Goal: Task Accomplishment & Management: Complete application form

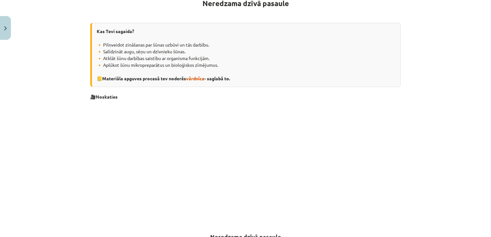
scroll to position [129, 0]
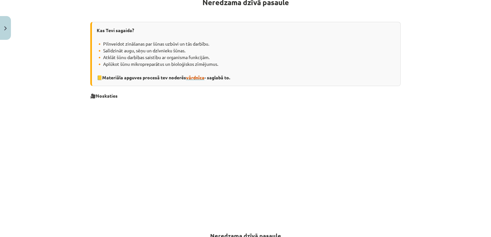
click at [195, 78] on span "vārdnīca" at bounding box center [195, 78] width 18 height 6
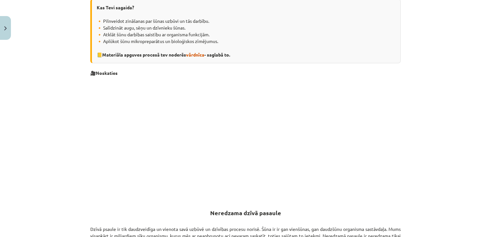
scroll to position [0, 0]
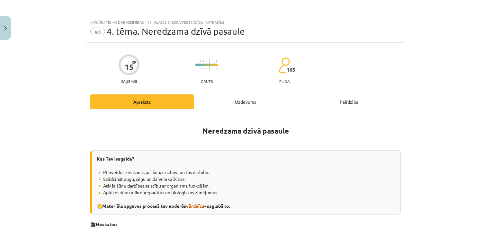
click at [251, 99] on div "Uzdevums" at bounding box center [245, 101] width 103 height 14
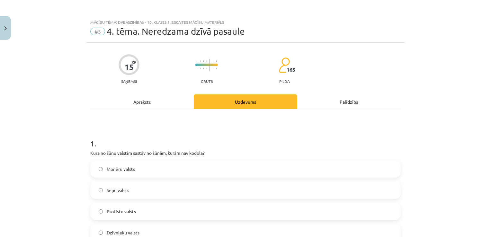
click at [140, 101] on div "Apraksts" at bounding box center [141, 101] width 103 height 14
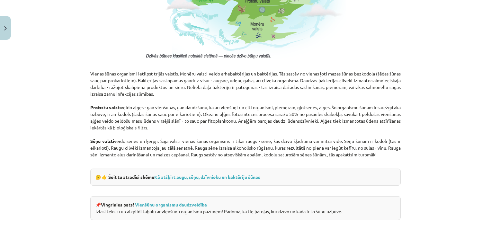
scroll to position [514, 0]
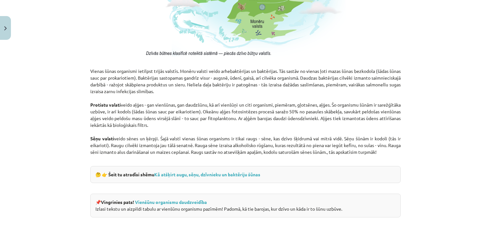
click at [231, 75] on p "Vienas šūnas organismi ietilpst trijās valstīs. Monēru valsti veido arhebaktēri…" at bounding box center [245, 111] width 310 height 101
click at [249, 174] on link "Kā atšķirt augu, sēņu, dzīvnieku un baktēriju šūnas" at bounding box center [207, 175] width 106 height 6
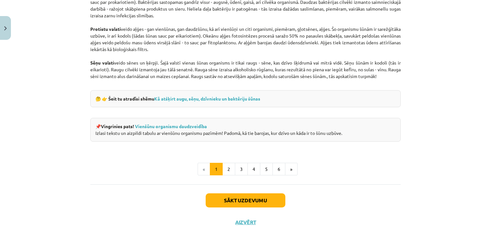
scroll to position [601, 0]
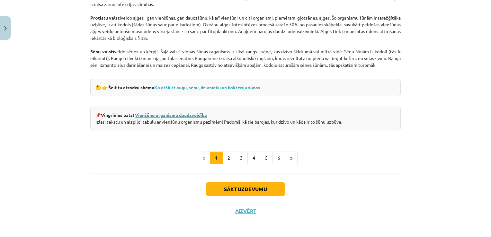
click at [183, 113] on link "Vienšūnu organismu daudzveidība" at bounding box center [171, 115] width 72 height 6
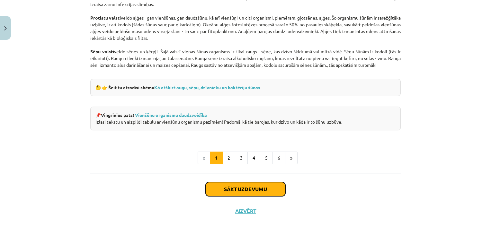
click at [243, 188] on button "Sākt uzdevumu" at bounding box center [246, 189] width 80 height 14
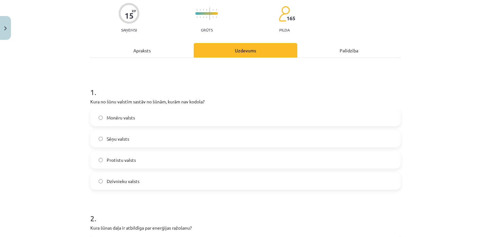
scroll to position [80, 0]
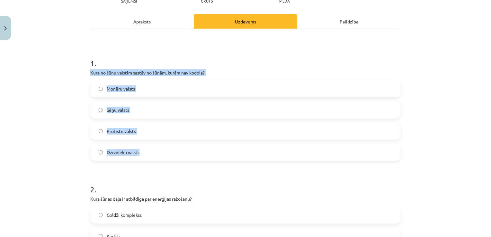
drag, startPoint x: 83, startPoint y: 69, endPoint x: 176, endPoint y: 148, distance: 122.2
click at [176, 148] on div "Mācību tēma: Dabaszinības - 10. klases 1.ieskaites mācību materiāls #5 4. tēma.…" at bounding box center [245, 118] width 491 height 237
copy div "Kura no šūnu valstīm sastāv no šūnām, kurām nav kodola? Monēru valsts Sēņu vals…"
click at [57, 96] on div "Mācību tēma: Dabaszinības - 10. klases 1.ieskaites mācību materiāls #5 4. tēma.…" at bounding box center [245, 118] width 491 height 237
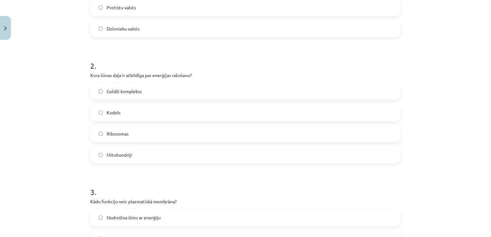
scroll to position [209, 0]
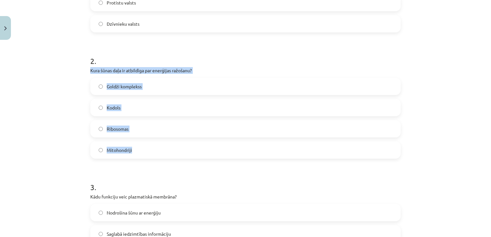
drag, startPoint x: 86, startPoint y: 69, endPoint x: 206, endPoint y: 155, distance: 146.9
click at [206, 155] on div "15 XP Saņemsi Grūts 165 pilda Apraksts Uzdevums Palīdzība 1 . Kura no šūnu vals…" at bounding box center [245, 215] width 318 height 762
copy div "Kura šūnas daļa ir atbildīga par enerģijas ražošanu? Goldži komplekss Kodols Ri…"
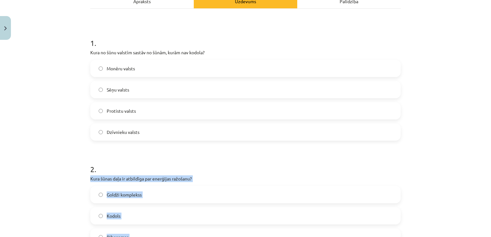
scroll to position [80, 0]
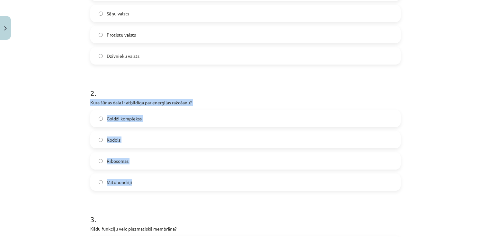
click at [36, 109] on div "Mācību tēma: Dabaszinības - 10. klases 1.ieskaites mācību materiāls #5 4. tēma.…" at bounding box center [245, 118] width 491 height 237
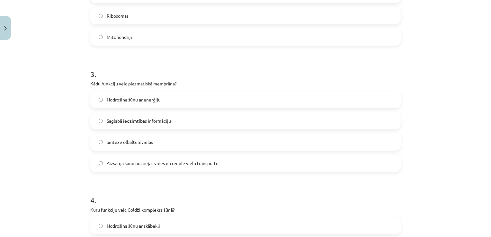
scroll to position [337, 0]
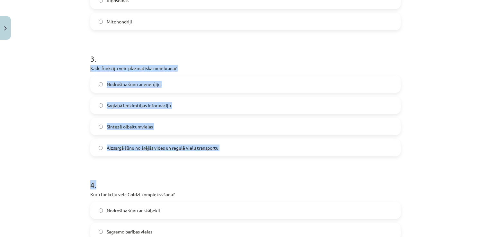
drag, startPoint x: 86, startPoint y: 65, endPoint x: 213, endPoint y: 157, distance: 156.2
click at [213, 157] on div "15 XP Saņemsi Grūts 165 pilda Apraksts Uzdevums Palīdzība 1 . Kura no šūnu vals…" at bounding box center [245, 86] width 318 height 762
copy form "Kādu funkciju veic plazmatiskā membrāna? Nodrošina šūnu ar enerģiju Saglabā ied…"
click at [48, 100] on div "Mācību tēma: Dabaszinības - 10. klases 1.ieskaites mācību materiāls #5 4. tēma.…" at bounding box center [245, 118] width 491 height 237
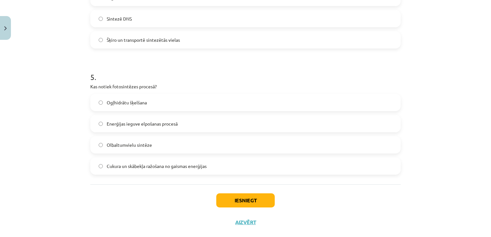
scroll to position [584, 0]
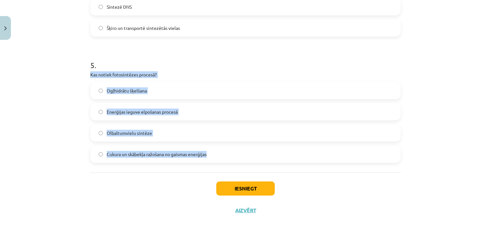
drag, startPoint x: 113, startPoint y: 74, endPoint x: 208, endPoint y: 161, distance: 129.0
click at [208, 161] on div "5 . Kas notiek fotosintēzes procesā? Ogļhidrātu šķelšana Enerģijas ieguve elpoš…" at bounding box center [245, 105] width 310 height 113
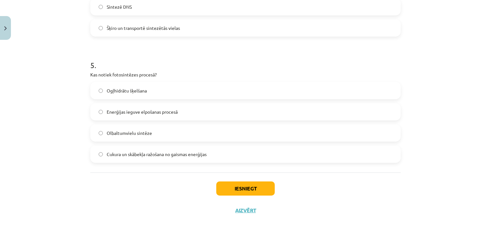
click at [168, 202] on div "Iesniegt Aizvērt" at bounding box center [245, 195] width 310 height 45
click at [238, 187] on button "Iesniegt" at bounding box center [245, 189] width 58 height 14
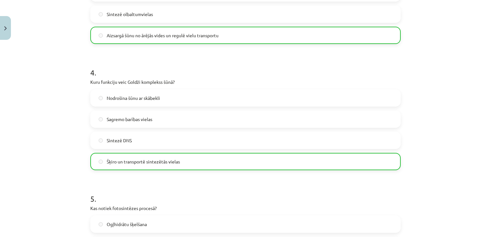
scroll to position [604, 0]
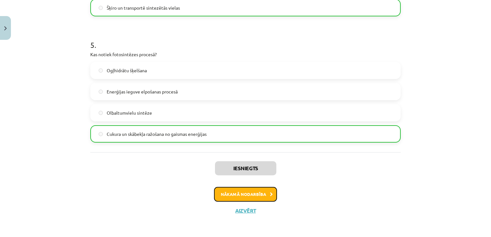
click at [227, 194] on button "Nākamā nodarbība" at bounding box center [245, 194] width 63 height 15
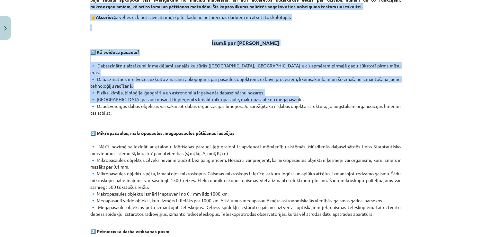
scroll to position [155, 0]
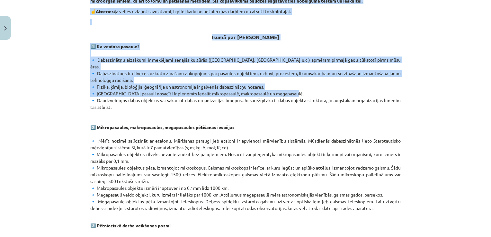
click at [422, 88] on div "Mācību tēma: Dabaszinības - 10. klases 1.ieskaites mācību materiāls #6 Kopsavil…" at bounding box center [245, 118] width 491 height 237
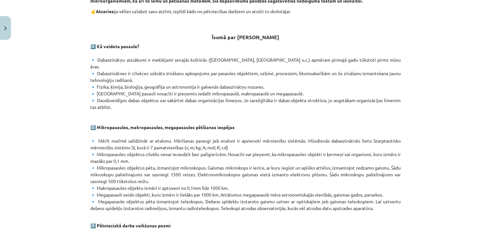
drag, startPoint x: 422, startPoint y: 88, endPoint x: 421, endPoint y: 114, distance: 26.0
click at [421, 114] on div "Mācību tēma: Dabaszinības - 10. klases 1.ieskaites mācību materiāls #6 Kopsavil…" at bounding box center [245, 118] width 491 height 237
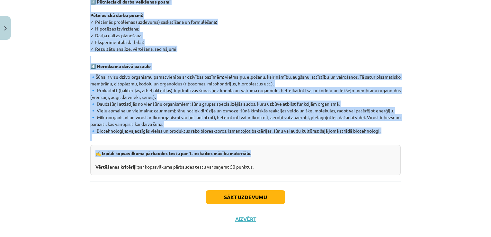
scroll to position [380, 0]
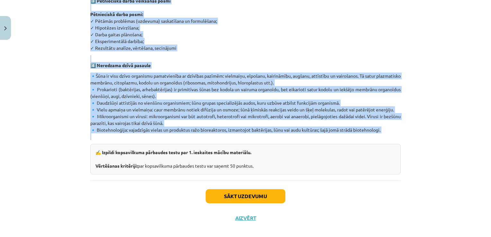
drag, startPoint x: 219, startPoint y: 31, endPoint x: 352, endPoint y: 129, distance: 164.4
copy div "Īsumā par galvēno 1️⃣ Kā veidota pasaule? 🔹 Dabaszinātņu aizsākumi ir meklējami…"
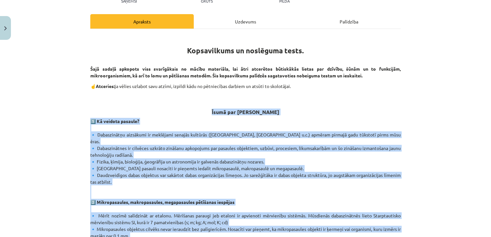
scroll to position [0, 0]
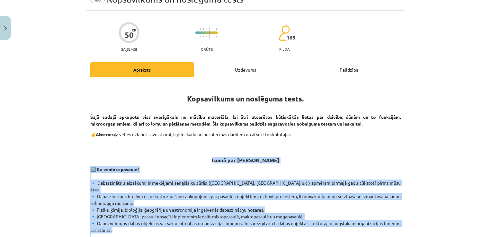
click at [396, 154] on h3 "Īsumā par galvēno" at bounding box center [245, 158] width 310 height 12
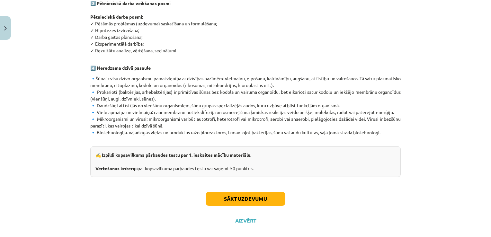
scroll to position [380, 0]
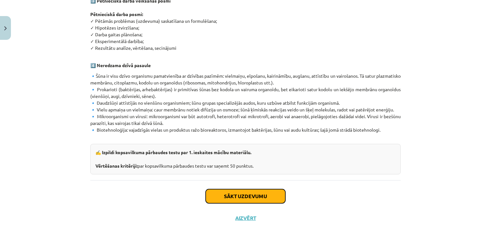
click at [251, 189] on button "Sākt uzdevumu" at bounding box center [246, 196] width 80 height 14
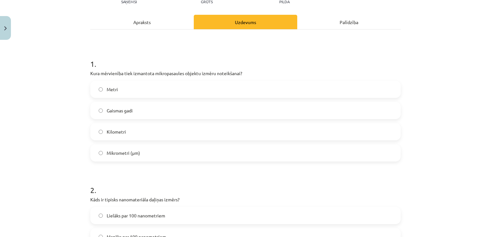
scroll to position [80, 0]
click at [130, 152] on span "Mikrometri (μm)" at bounding box center [123, 152] width 33 height 7
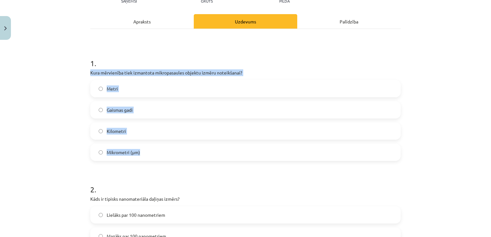
drag, startPoint x: 86, startPoint y: 71, endPoint x: 205, endPoint y: 152, distance: 144.0
copy div "Kura mērvienība tiek izmantota mikropasaules objektu izmēru noteikšanai? Metri …"
click at [52, 81] on div "Mācību tēma: Dabaszinības - 10. klases 1.ieskaites mācību materiāls #6 Kopsavil…" at bounding box center [245, 118] width 491 height 237
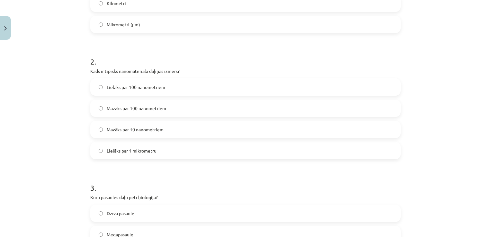
scroll to position [209, 0]
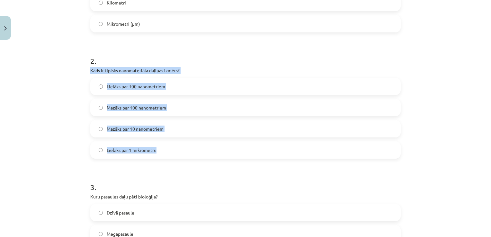
drag, startPoint x: 88, startPoint y: 70, endPoint x: 172, endPoint y: 151, distance: 117.1
click at [172, 151] on div "2 . Kāds ir tipisks nanomateriāla daļiņas izmērs? Lielāks par 100 nanometriem M…" at bounding box center [245, 101] width 310 height 113
copy div "Kāds ir tipisks nanomateriāla daļiņas izmērs? Lielāks par 100 nanometriem Mazāk…"
click at [59, 125] on div "Mācību tēma: Dabaszinības - 10. klases 1.ieskaites mācību materiāls #6 Kopsavil…" at bounding box center [245, 118] width 491 height 237
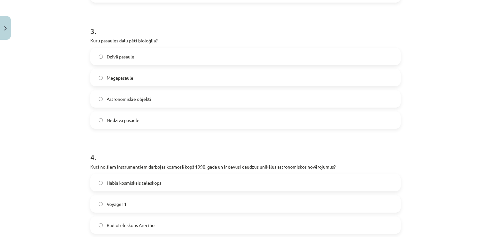
scroll to position [370, 0]
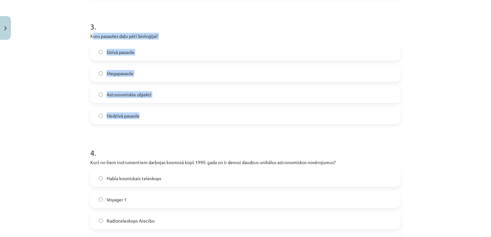
drag, startPoint x: 112, startPoint y: 33, endPoint x: 173, endPoint y: 119, distance: 104.9
click at [173, 119] on div "3 . Kuru pasaules daļu pētī bioloģija? Dzīvā pasaule Megapasaule Astronomiskie …" at bounding box center [245, 67] width 310 height 113
click at [57, 106] on div "Mācību tēma: Dabaszinības - 10. klases 1.ieskaites mācību materiāls #6 Kopsavil…" at bounding box center [245, 118] width 491 height 237
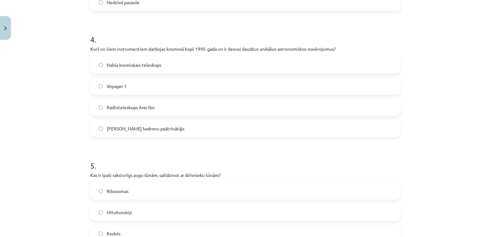
scroll to position [498, 0]
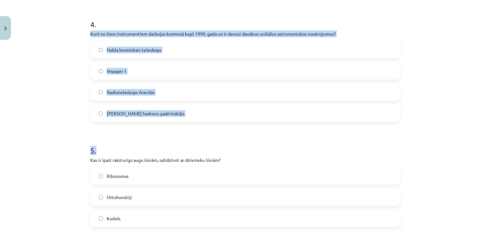
drag, startPoint x: 85, startPoint y: 33, endPoint x: 278, endPoint y: 129, distance: 215.0
copy form "Kurš no šiem instrumentiem darbojas kosmosā kopš 1990. gada un ir devusi daudzu…"
click at [72, 107] on div "Mācību tēma: Dabaszinības - 10. klases 1.ieskaites mācību materiāls #6 Kopsavil…" at bounding box center [245, 118] width 491 height 237
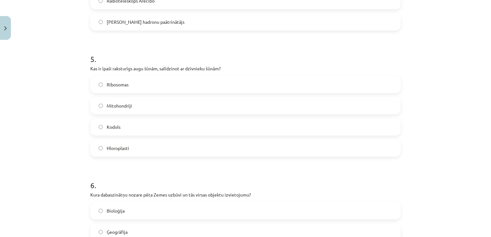
scroll to position [595, 0]
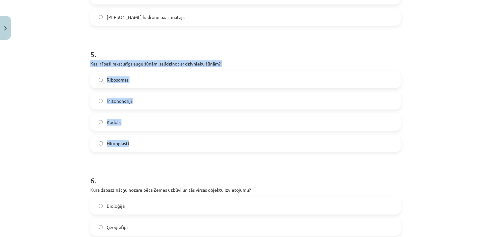
drag, startPoint x: 85, startPoint y: 62, endPoint x: 230, endPoint y: 145, distance: 166.3
click at [230, 145] on div "50 XP Saņemsi Grūts 163 pilda Apraksts Uzdevums Palīdzība 1 . Kura mērvienība t…" at bounding box center [245, 145] width 318 height 1394
copy div "Kas ir īpaši raksturīgs augu šūnām, salīdzinot ar dzīvnieku šūnām? Ribosomas Mi…"
click at [47, 132] on div "Mācību tēma: Dabaszinības - 10. klases 1.ieskaites mācību materiāls #6 Kopsavil…" at bounding box center [245, 118] width 491 height 237
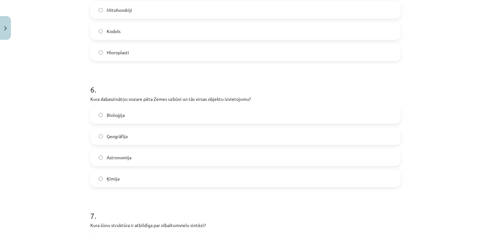
scroll to position [723, 0]
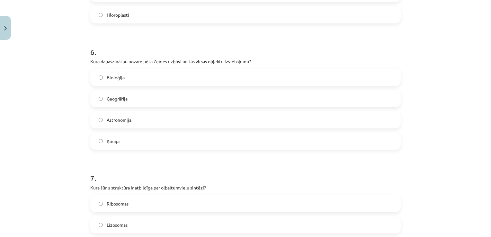
click at [103, 98] on label "Ģeogrāfija" at bounding box center [245, 99] width 309 height 16
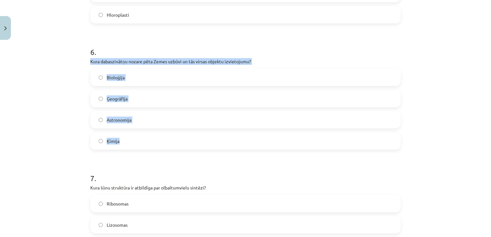
drag, startPoint x: 87, startPoint y: 61, endPoint x: 219, endPoint y: 149, distance: 158.4
click at [219, 149] on div "50 XP Saņemsi Grūts 163 pilda Apraksts Uzdevums Palīdzība 1 . Kura mērvienība t…" at bounding box center [245, 17] width 318 height 1394
copy div "Kura dabaszinātņu nozare pēta Zemes uzbūvi un tās virsas objektu izvietojumu? B…"
click at [62, 115] on div "Mācību tēma: Dabaszinības - 10. klases 1.ieskaites mācību materiāls #6 Kopsavil…" at bounding box center [245, 118] width 491 height 237
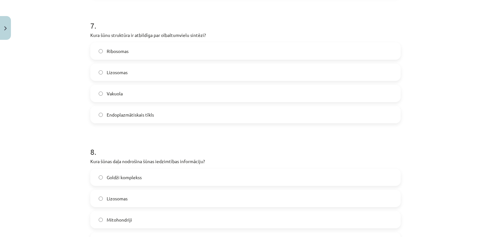
scroll to position [884, 0]
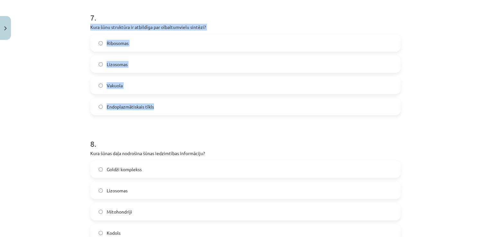
drag, startPoint x: 87, startPoint y: 26, endPoint x: 191, endPoint y: 106, distance: 131.3
click at [191, 106] on div "7 . Kura šūnu struktūra ir atbildīga par olbaltumvielu sintēzi? Ribosomas Lizos…" at bounding box center [245, 58] width 310 height 113
copy div "Kura šūnu struktūra ir atbildīga par olbaltumvielu sintēzi? Ribosomas Lizosomas…"
click at [76, 62] on div "Mācību tēma: Dabaszinības - 10. klases 1.ieskaites mācību materiāls #6 Kopsavil…" at bounding box center [245, 118] width 491 height 237
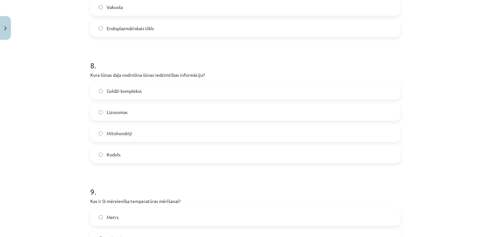
scroll to position [1012, 0]
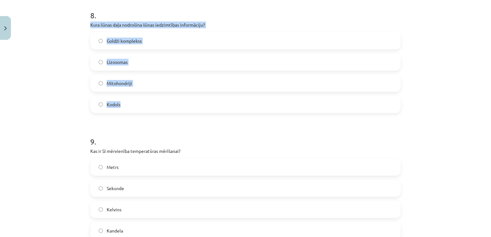
drag, startPoint x: 84, startPoint y: 22, endPoint x: 176, endPoint y: 105, distance: 123.8
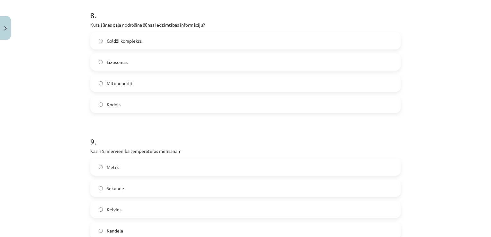
click at [69, 118] on div "Mācību tēma: Dabaszinības - 10. klases 1.ieskaites mācību materiāls #6 Kopsavil…" at bounding box center [245, 118] width 491 height 237
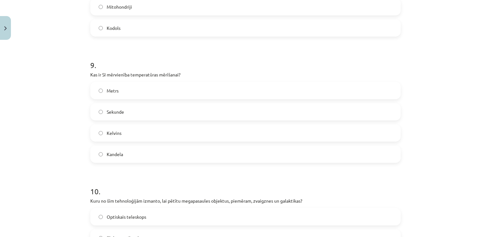
scroll to position [1109, 0]
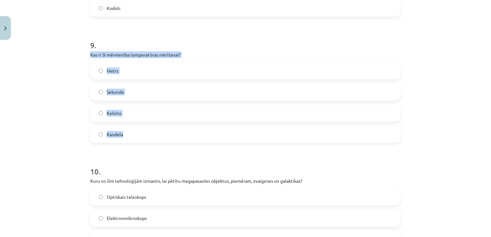
drag, startPoint x: 87, startPoint y: 53, endPoint x: 178, endPoint y: 138, distance: 124.2
click at [77, 113] on div "Mācību tēma: Dabaszinības - 10. klases 1.ieskaites mācību materiāls #6 Kopsavil…" at bounding box center [245, 118] width 491 height 237
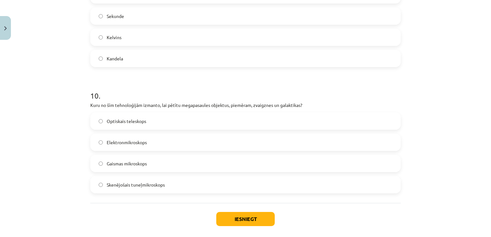
scroll to position [1215, 0]
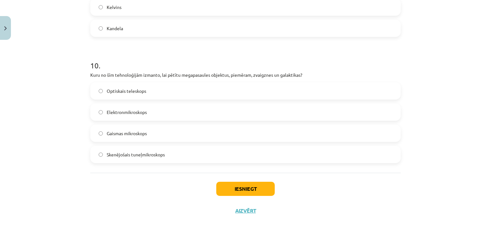
click at [122, 89] on span "Optiskais teleskops" at bounding box center [127, 91] width 40 height 7
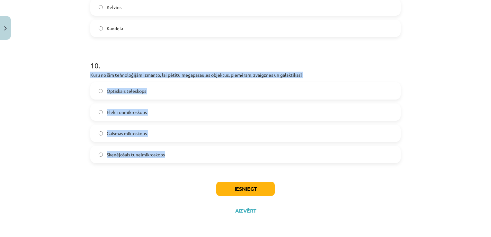
drag, startPoint x: 88, startPoint y: 73, endPoint x: 314, endPoint y: 167, distance: 244.8
click at [57, 166] on div "Mācību tēma: Dabaszinības - 10. klases 1.ieskaites mācību materiāls #6 Kopsavil…" at bounding box center [245, 118] width 491 height 237
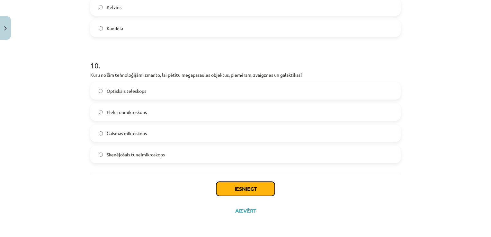
click at [229, 189] on button "Iesniegt" at bounding box center [245, 189] width 58 height 14
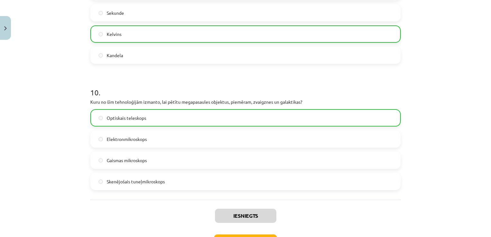
scroll to position [1235, 0]
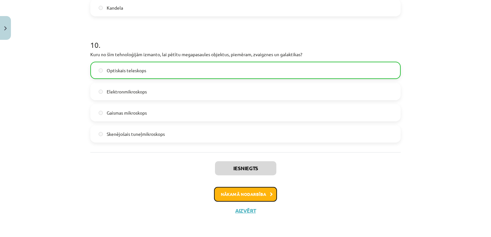
click at [235, 191] on button "Nākamā nodarbība" at bounding box center [245, 194] width 63 height 15
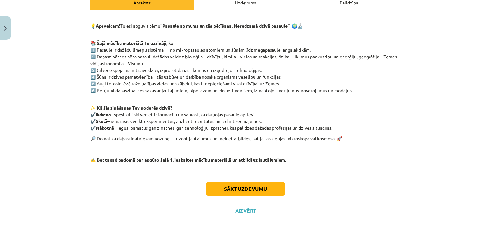
scroll to position [100, 0]
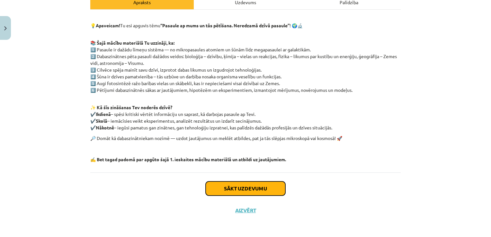
click at [255, 186] on button "Sākt uzdevumu" at bounding box center [246, 189] width 80 height 14
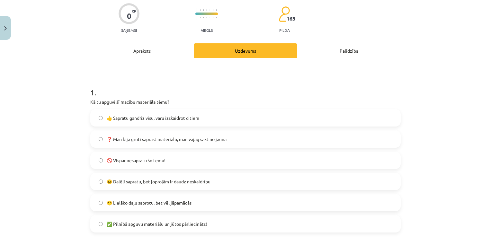
scroll to position [80, 0]
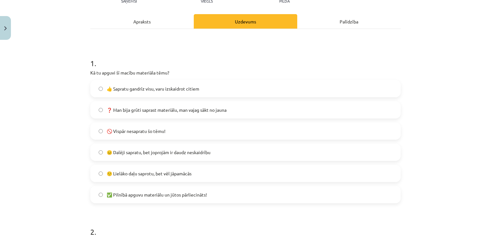
click at [179, 173] on span "🙂 Lielāko daļu saprotu, bet vēl jāpamācās" at bounding box center [149, 173] width 85 height 7
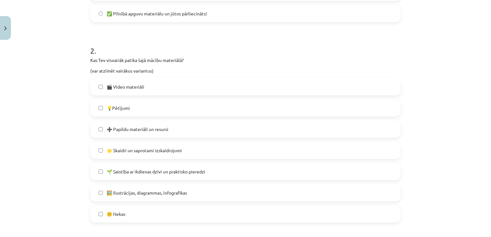
scroll to position [273, 0]
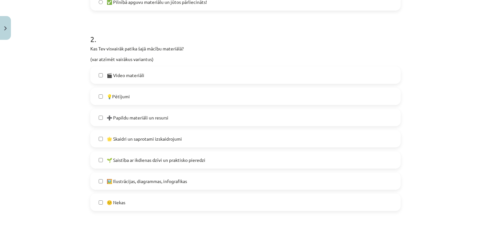
click at [98, 93] on label "💡Pētījumi" at bounding box center [245, 96] width 309 height 16
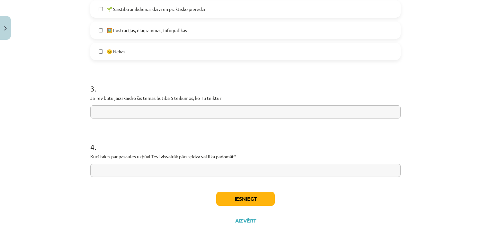
scroll to position [434, 0]
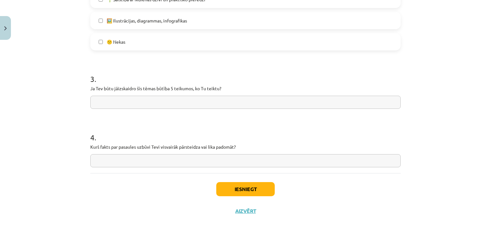
click at [136, 104] on input "text" at bounding box center [245, 102] width 310 height 13
click at [162, 98] on input "text" at bounding box center [245, 102] width 310 height 13
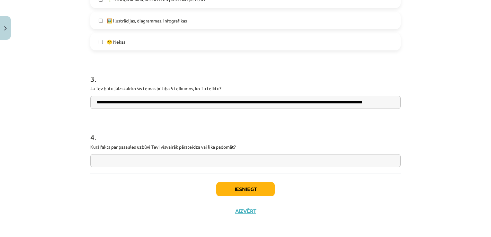
scroll to position [0, 36]
type input "**********"
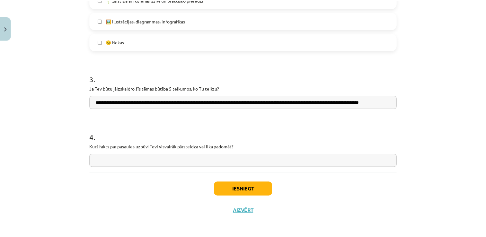
scroll to position [0, 0]
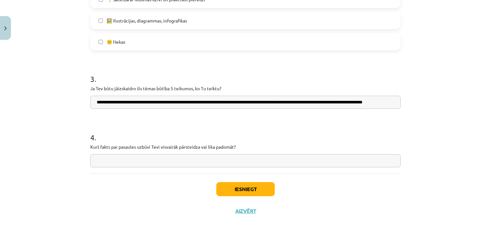
click at [163, 160] on input "text" at bounding box center [245, 160] width 310 height 13
click at [164, 160] on input "**********" at bounding box center [245, 160] width 310 height 13
click at [178, 160] on input "**********" at bounding box center [245, 160] width 310 height 13
click at [251, 160] on input "**********" at bounding box center [245, 160] width 310 height 13
click at [91, 160] on input "**********" at bounding box center [245, 160] width 310 height 13
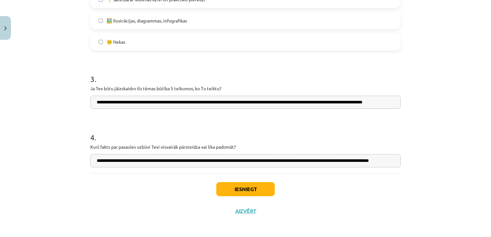
click at [144, 162] on input "**********" at bounding box center [245, 160] width 310 height 13
click at [392, 162] on input "**********" at bounding box center [245, 160] width 310 height 13
click at [374, 159] on input "**********" at bounding box center [245, 160] width 310 height 13
type input "**********"
click at [245, 188] on button "Iesniegt" at bounding box center [245, 189] width 58 height 14
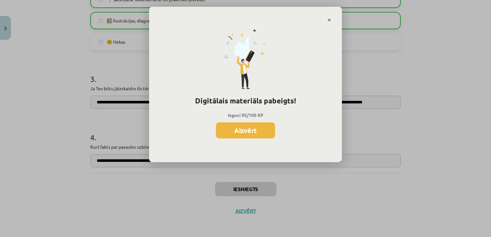
click at [351, 218] on div "Digitālais materiāls pabeigts! Ieguvi 95/100 XP Aizvērt" at bounding box center [245, 118] width 491 height 237
click at [257, 125] on button "Aizvērt" at bounding box center [245, 130] width 59 height 16
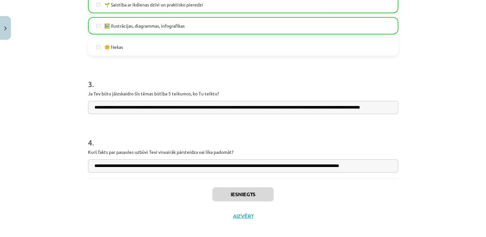
scroll to position [435, 0]
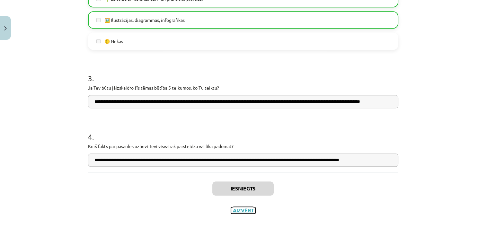
click at [240, 211] on button "Aizvērt" at bounding box center [243, 210] width 24 height 6
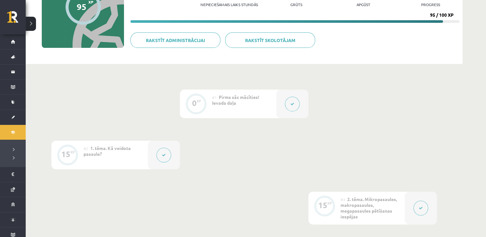
scroll to position [0, 0]
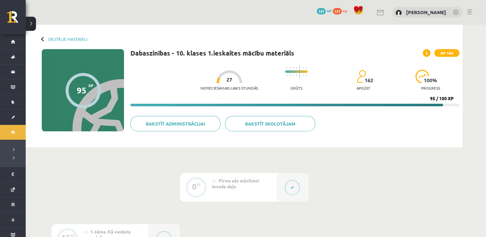
click at [42, 38] on div at bounding box center [43, 39] width 4 height 4
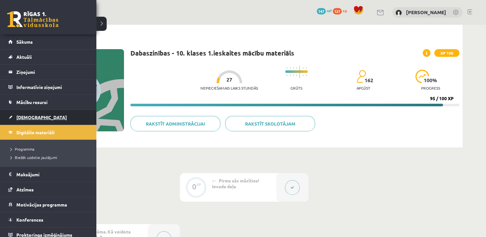
click at [24, 116] on span "[DEMOGRAPHIC_DATA]" at bounding box center [41, 117] width 50 height 6
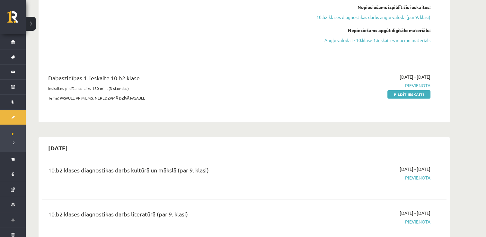
scroll to position [161, 0]
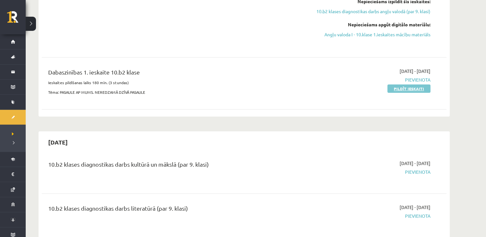
click at [414, 88] on link "Pildīt ieskaiti" at bounding box center [409, 89] width 43 height 8
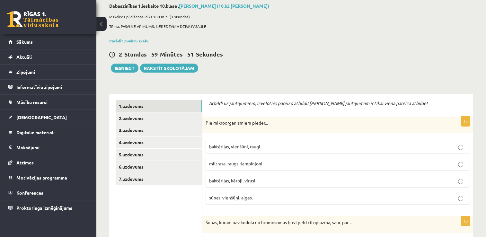
scroll to position [32, 0]
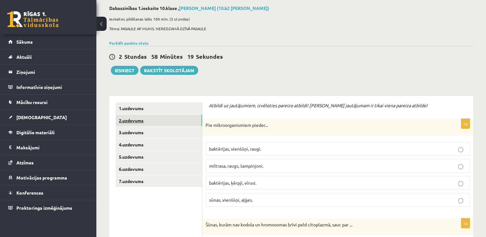
click at [140, 119] on link "2.uzdevums" at bounding box center [159, 121] width 86 height 12
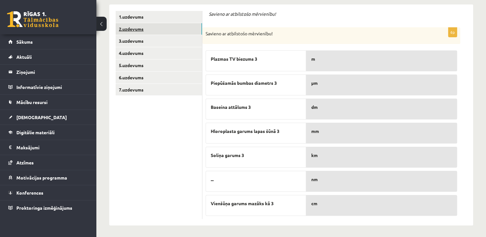
scroll to position [124, 0]
click at [143, 39] on link "3.uzdevums" at bounding box center [159, 41] width 86 height 12
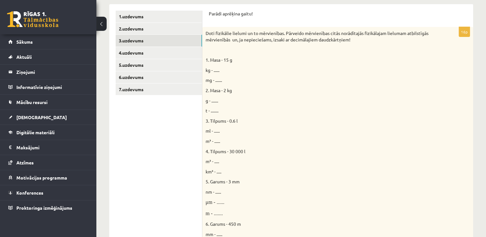
scroll to position [0, 0]
click at [142, 52] on link "4.uzdevums" at bounding box center [159, 53] width 86 height 12
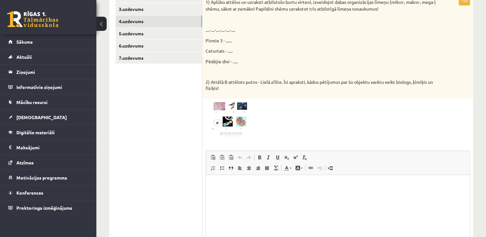
scroll to position [156, 0]
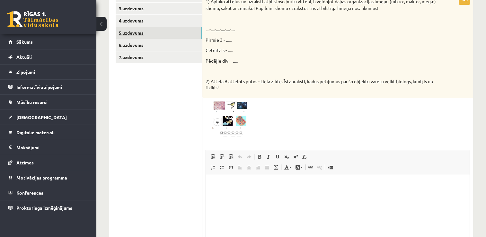
click at [135, 32] on link "5.uzdevums" at bounding box center [159, 33] width 86 height 12
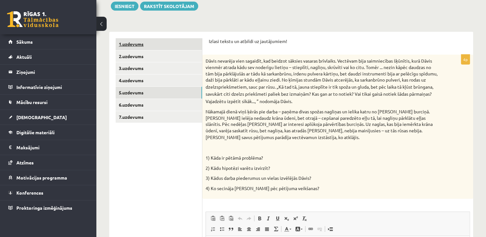
scroll to position [129, 0]
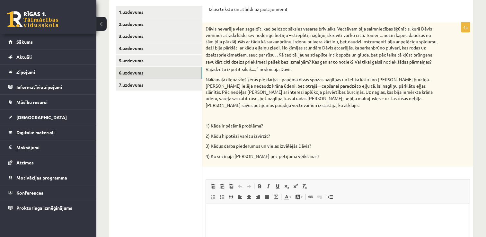
click at [127, 73] on link "6.uzdevums" at bounding box center [159, 73] width 86 height 12
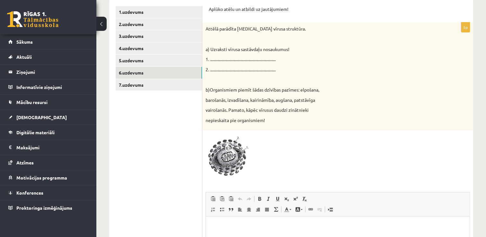
scroll to position [0, 0]
click at [138, 85] on link "7.uzdevums" at bounding box center [159, 85] width 86 height 12
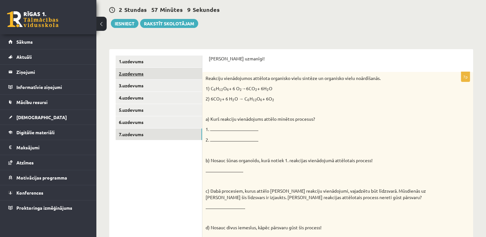
scroll to position [64, 0]
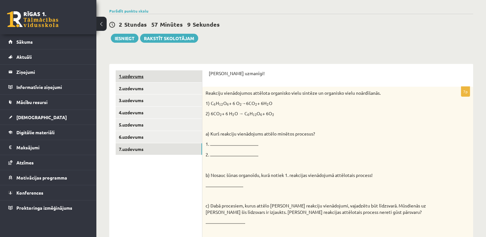
click at [138, 76] on link "1.uzdevums" at bounding box center [159, 76] width 86 height 12
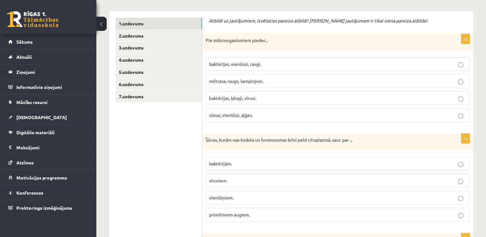
scroll to position [129, 0]
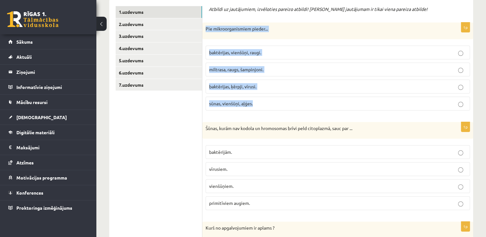
drag, startPoint x: 206, startPoint y: 27, endPoint x: 289, endPoint y: 110, distance: 117.3
click at [289, 110] on div "1p Pie mikroorganismiem pieder... baktērijas, [GEOGRAPHIC_DATA], raugi. miltras…" at bounding box center [337, 68] width 271 height 93
copy div "Pie mikroorganismiem pieder... baktērijas, [GEOGRAPHIC_DATA], raugi. miltrasa, …"
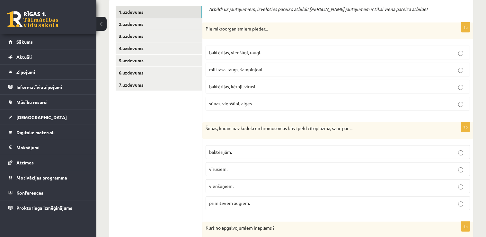
click at [292, 55] on p "baktērijas, vienšūņi, raugi." at bounding box center [337, 52] width 257 height 7
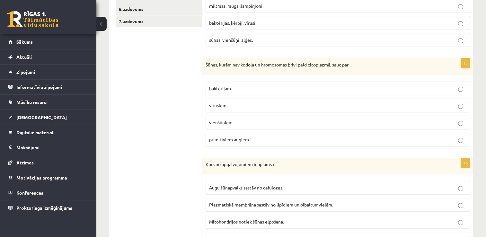
scroll to position [193, 0]
click at [219, 121] on span "vienšūņiem." at bounding box center [221, 122] width 24 height 6
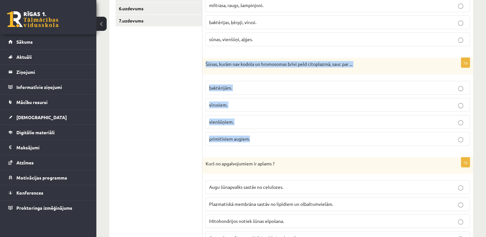
drag, startPoint x: 203, startPoint y: 62, endPoint x: 286, endPoint y: 148, distance: 119.8
click at [286, 148] on div "1p Šūnas, kurām nav kodola un hromosomas brīvi peld citoplazmā, sauc par ... ba…" at bounding box center [337, 104] width 271 height 93
copy div "Šūnas, kurām nav kodola un hromosomas brīvi peld citoplazmā, sauc par ... baktē…"
click at [268, 85] on p "baktērijām." at bounding box center [337, 88] width 257 height 7
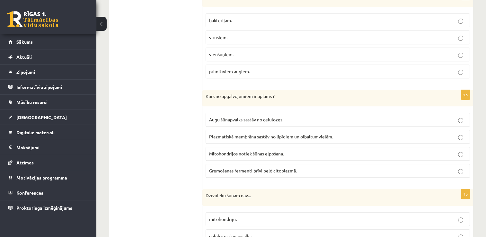
scroll to position [289, 0]
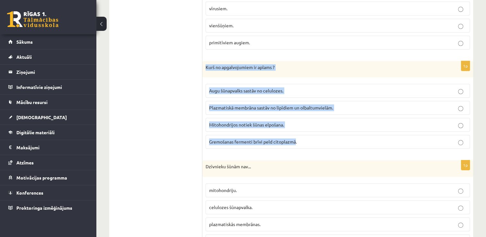
drag, startPoint x: 206, startPoint y: 66, endPoint x: 296, endPoint y: 147, distance: 121.5
click at [296, 147] on div "1p Kurš no apgalvojumiem ir aplams ? Augu šūnapvalks sastāv no celulozes. Plazm…" at bounding box center [337, 107] width 271 height 93
copy div "Kurš no apgalvojumiem ir aplams ? Augu šūnapvalks sastāv no celulozes. Plazmati…"
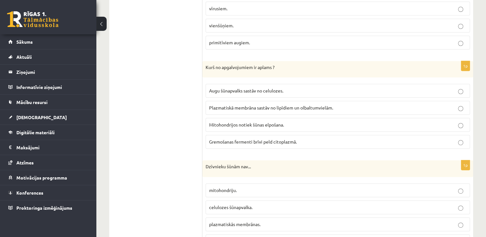
drag, startPoint x: 180, startPoint y: 166, endPoint x: 189, endPoint y: 163, distance: 9.3
click at [235, 140] on span "Gremošanas fermenti brīvi peld citoplazmā." at bounding box center [253, 142] width 88 height 6
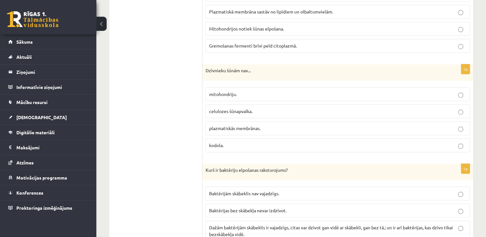
scroll to position [386, 0]
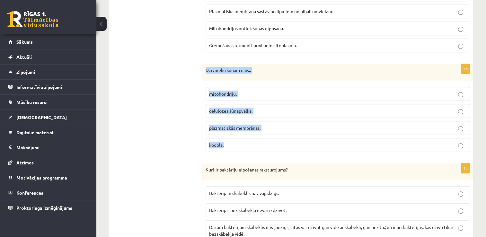
drag, startPoint x: 210, startPoint y: 69, endPoint x: 267, endPoint y: 138, distance: 89.3
click at [267, 138] on div "1p Dzīvnieku šūnām nav... mitohondriju. celulozes šūnapvalka. plazmatiskās memb…" at bounding box center [337, 110] width 271 height 93
copy div "Dzīvnieku šūnām nav... mitohondriju. celulozes šūnapvalka. plazmatiskās membrān…"
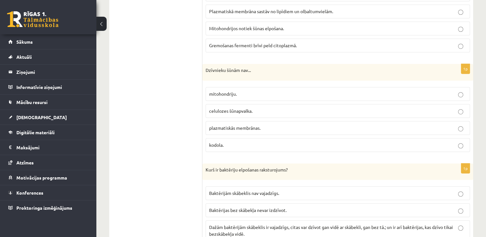
click at [272, 110] on p "celulozes šūnapvalka." at bounding box center [337, 111] width 257 height 7
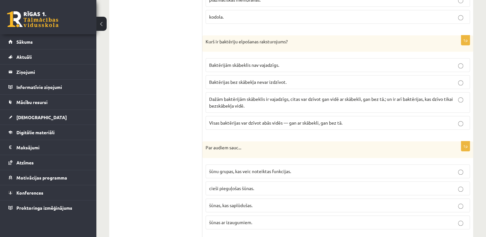
scroll to position [514, 0]
click at [237, 103] on span "Dažām baktērijām skābeklis ir vajadzīgs, citas var dzīvot gan vidē ar skābekli,…" at bounding box center [331, 102] width 244 height 13
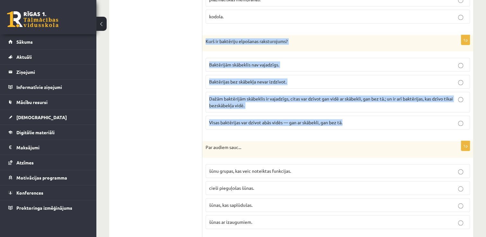
drag, startPoint x: 209, startPoint y: 38, endPoint x: 357, endPoint y: 129, distance: 173.7
click at [357, 129] on div "1p Kurš ir baktēriju elpošanas raksturojums? Baktērijām skābeklis nav vajadzīgs…" at bounding box center [337, 85] width 271 height 100
copy div "Kurš ir baktēriju elpošanas raksturojums? Baktērijām skābeklis nav vajadzīgs. B…"
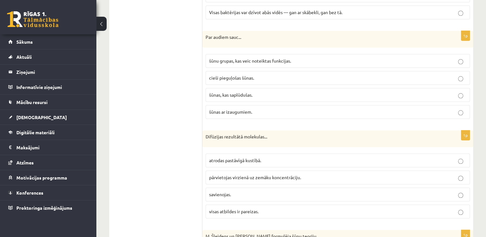
scroll to position [611, 0]
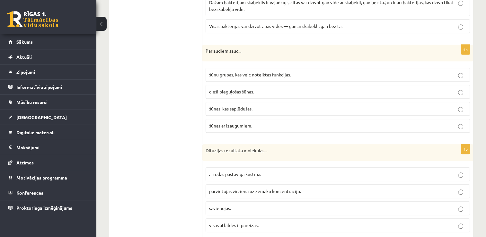
click at [316, 71] on p "šūnu grupas, kas veic noteiktas funkcijas." at bounding box center [337, 74] width 257 height 7
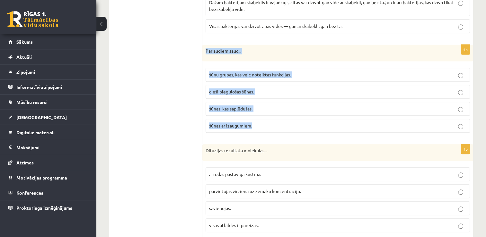
drag, startPoint x: 205, startPoint y: 45, endPoint x: 269, endPoint y: 124, distance: 101.9
click at [269, 124] on div "1p Par audiem sauc... šūnu grupas, kas veic noteiktas funkcijas. cieši pieguļoš…" at bounding box center [337, 91] width 271 height 93
copy div "Par audiem sauc... šūnu grupas, kas veic noteiktas funkcijas. cieši pieguļošas …"
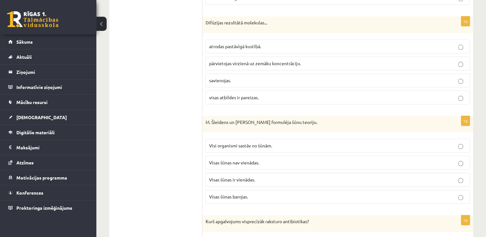
scroll to position [739, 0]
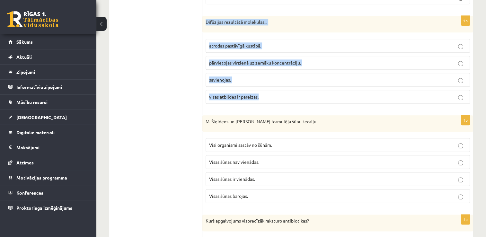
drag, startPoint x: 206, startPoint y: 17, endPoint x: 292, endPoint y: 93, distance: 115.5
click at [292, 93] on div "1p Difūzijas rezultātā molekulas... atrodas pastāvīgā kustībā. [GEOGRAPHIC_DATA…" at bounding box center [337, 62] width 271 height 93
copy div "Difūzijas rezultātā molekulas... atrodas pastāvīgā kustībā. pārvietojas virzien…"
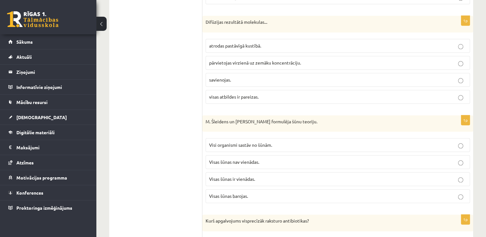
click at [236, 60] on span "pārvietojas virzienā uz zemāku koncentrāciju." at bounding box center [255, 63] width 92 height 6
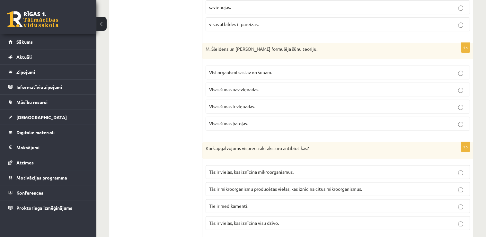
scroll to position [803, 0]
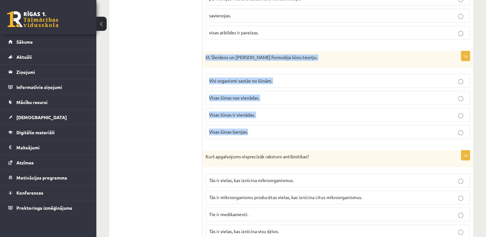
drag, startPoint x: 208, startPoint y: 52, endPoint x: 278, endPoint y: 123, distance: 99.5
click at [278, 123] on div "1p M. Šleidens un [PERSON_NAME] formulēja šūnu teoriju. Visi organismi sastāv n…" at bounding box center [337, 97] width 271 height 93
copy div "M. Šleidens un [PERSON_NAME] formulēja šūnu teoriju. Visi organismi sastāv no š…"
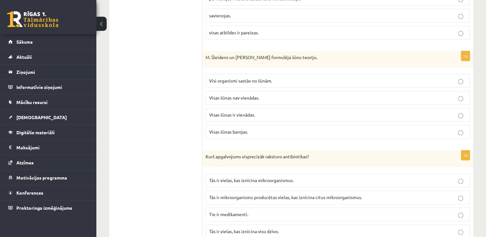
click at [237, 78] on span "Visi organismi sastāv no šūnām." at bounding box center [240, 81] width 63 height 6
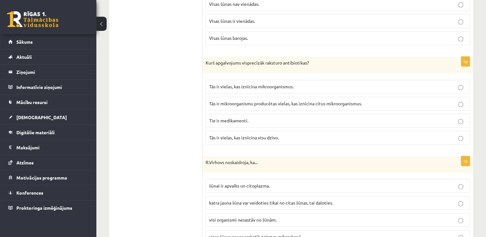
scroll to position [900, 0]
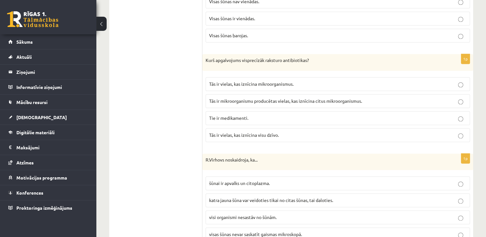
click at [386, 100] on label "Tās ir mikroorganismu producētas vielas, kas iznīcina citus mikroorganismus." at bounding box center [338, 101] width 265 height 14
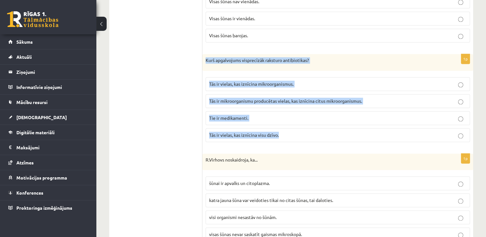
drag, startPoint x: 203, startPoint y: 53, endPoint x: 300, endPoint y: 138, distance: 128.9
click at [300, 138] on div "1p Kurš apgalvojums visprecīzāk raksturo antibiotikas? Tās ir vielas, kas iznīc…" at bounding box center [337, 100] width 271 height 93
copy div "Kurš apgalvojums visprecīzāk raksturo antibiotikas? Tās ir vielas, kas iznīcina…"
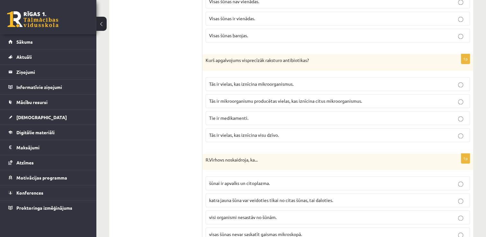
click at [163, 115] on ul "1.uzdevums 2.uzdevums 3.uzdevums 4.uzdevums 5.uzdevums 6.uzdevums 7.uzdevums" at bounding box center [159, 238] width 87 height 2007
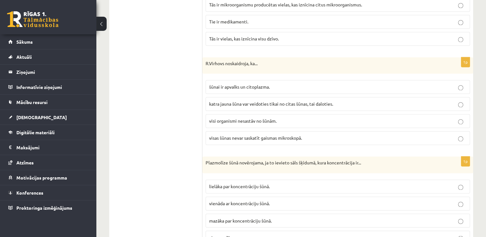
scroll to position [1028, 0]
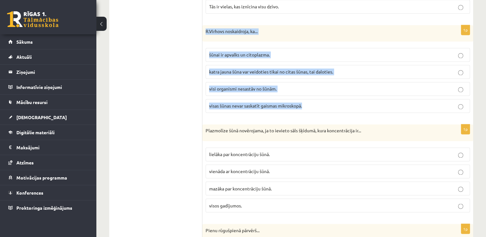
drag, startPoint x: 204, startPoint y: 21, endPoint x: 319, endPoint y: 109, distance: 144.8
click at [319, 109] on div "1p R.Virhovs noskaidroja, ka... šūnai ir apvalks un citoplazma. katra [PERSON_N…" at bounding box center [337, 71] width 271 height 93
copy div "R.Virhovs noskaidroja, ka... šūnai ir apvalks un citoplazma. katra [PERSON_NAME…"
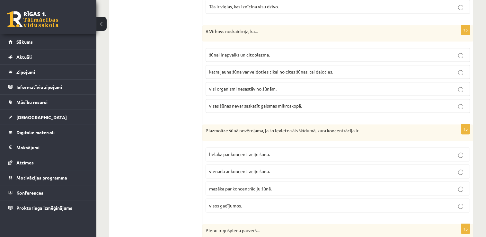
click at [165, 95] on ul "1.uzdevums 2.uzdevums 3.uzdevums 4.uzdevums 5.uzdevums 6.uzdevums 7.uzdevums" at bounding box center [159, 109] width 87 height 2007
click at [238, 69] on span "katra jauna šūna var veidoties tikai no citas šūnas, tai daloties." at bounding box center [271, 72] width 124 height 6
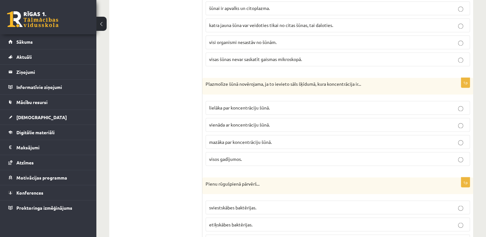
scroll to position [1093, 0]
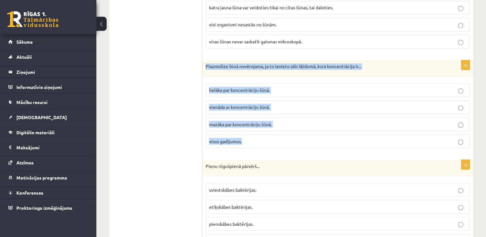
drag, startPoint x: 205, startPoint y: 59, endPoint x: 293, endPoint y: 136, distance: 116.6
click at [293, 136] on div "1p Plazmolīze šūnā novērojama, ja to ievieto sāls šķīdumā, kura koncentrācija i…" at bounding box center [337, 106] width 271 height 93
click at [314, 87] on p "lielāka par koncentrāciju šūnā." at bounding box center [337, 90] width 257 height 7
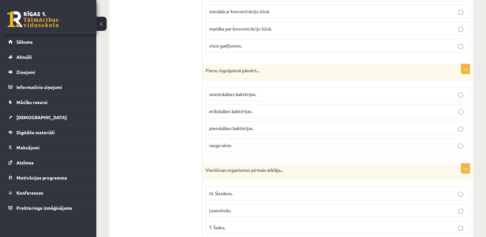
scroll to position [1189, 0]
click at [257, 124] on p "pienskābes baktērijas." at bounding box center [337, 127] width 257 height 7
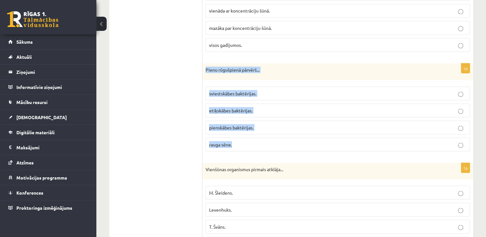
drag, startPoint x: 232, startPoint y: 61, endPoint x: 279, endPoint y: 133, distance: 85.8
click at [279, 133] on div "1p Pienu rūgušpienā pārvērš... sviestskābes baktērijas. etiķskābes baktērijas. …" at bounding box center [337, 109] width 271 height 93
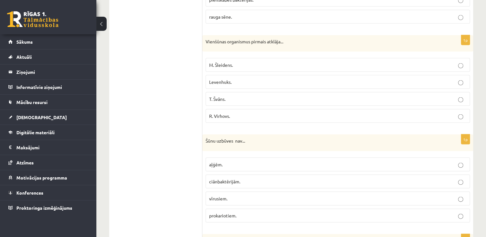
scroll to position [1318, 0]
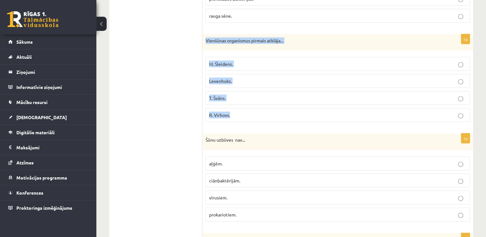
drag, startPoint x: 205, startPoint y: 32, endPoint x: 270, endPoint y: 113, distance: 103.7
click at [270, 113] on div "1p Vienšūnas organismus pirmais atklāja... M. Šleidens. Levenhuks. [PERSON_NAME…" at bounding box center [337, 80] width 271 height 93
click at [258, 78] on p "Levenhuks." at bounding box center [337, 81] width 257 height 7
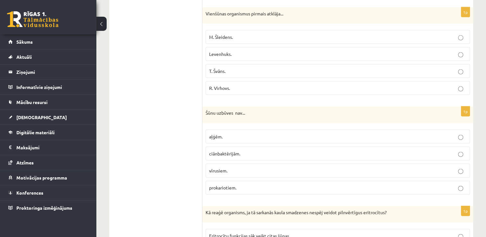
scroll to position [1382, 0]
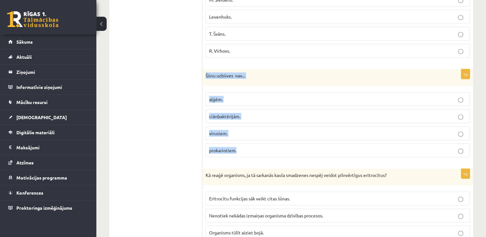
drag, startPoint x: 224, startPoint y: 68, endPoint x: 268, endPoint y: 155, distance: 96.6
click at [268, 155] on div "1p Šūnu uzbūves nav... aļģēm. ciānbaktērijām. vīrusiem. prokariotiem." at bounding box center [337, 115] width 271 height 93
click at [220, 130] on span "vīrusiem." at bounding box center [218, 133] width 18 height 6
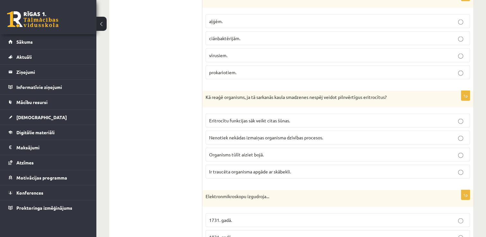
scroll to position [1478, 0]
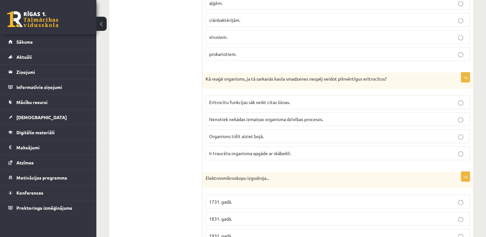
click at [223, 150] on span "Ir traucēta organisma apgāde ar skābekli." at bounding box center [250, 153] width 82 height 6
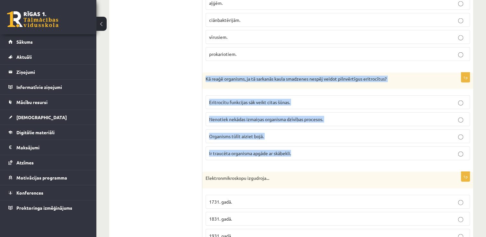
drag, startPoint x: 205, startPoint y: 68, endPoint x: 299, endPoint y: 144, distance: 120.7
click at [299, 144] on div "1p Kā reaģē organisms, ja tā sarkanās kaula smadzenes nespēj veidot pilnvērtīgu…" at bounding box center [337, 119] width 271 height 93
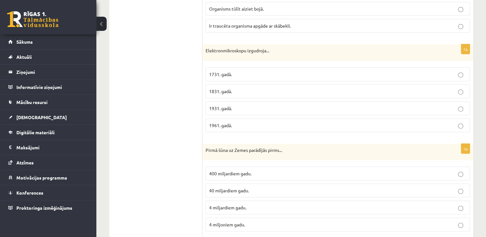
scroll to position [1607, 0]
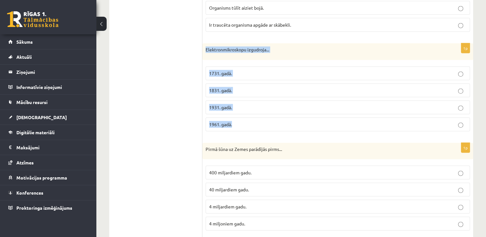
drag, startPoint x: 206, startPoint y: 40, endPoint x: 282, endPoint y: 115, distance: 106.6
click at [282, 115] on div "1p Elektronmikroskopu izgudroja... 1731. gadā. 1831. gadā. 1931. gadā. 1961. ga…" at bounding box center [337, 89] width 271 height 93
click at [258, 121] on label "1961. gadā." at bounding box center [338, 125] width 265 height 14
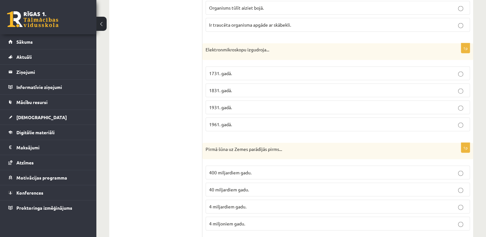
click at [220, 87] on span "1831. gadā." at bounding box center [220, 90] width 23 height 6
click at [220, 70] on span "1731. gadā." at bounding box center [220, 73] width 23 height 6
click at [222, 104] on span "1931. gadā." at bounding box center [220, 107] width 23 height 6
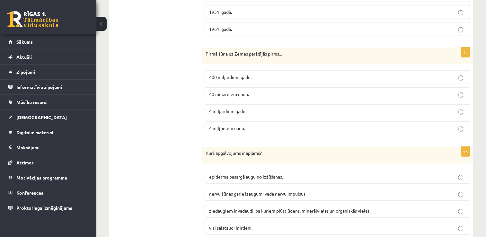
scroll to position [1703, 0]
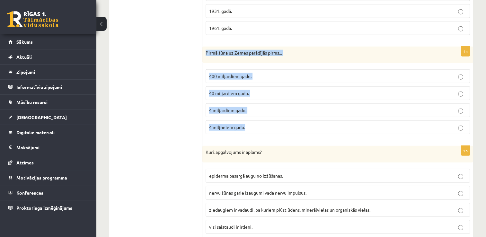
drag, startPoint x: 205, startPoint y: 43, endPoint x: 269, endPoint y: 116, distance: 97.5
click at [269, 116] on div "1p Pirmā šūna uz Zemes parādījās pirms... 400 miljardiem gadu. 40 miljardiem ga…" at bounding box center [337, 93] width 271 height 93
click at [271, 107] on p "4 miljardiem gadu." at bounding box center [337, 110] width 257 height 7
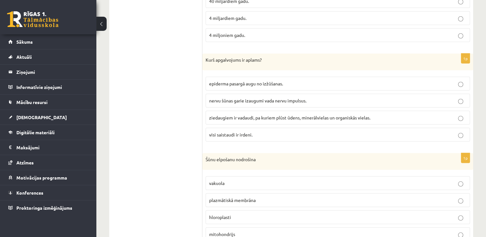
scroll to position [1800, 0]
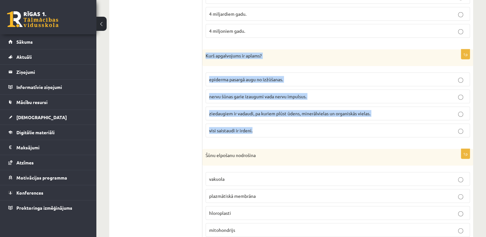
drag, startPoint x: 206, startPoint y: 44, endPoint x: 282, endPoint y: 129, distance: 114.5
click at [282, 129] on div "1p Kurš apgalvojums ir aplams? epiderma pasargā augu no izžūšanas. nervu [PERSO…" at bounding box center [337, 95] width 271 height 93
click at [290, 127] on p "visi saistaudi ir irdeni." at bounding box center [337, 130] width 257 height 7
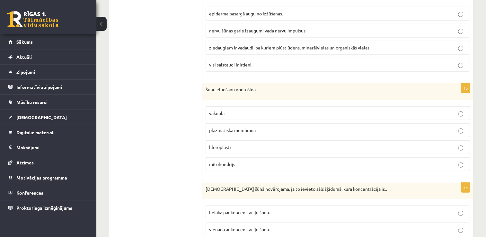
scroll to position [1896, 0]
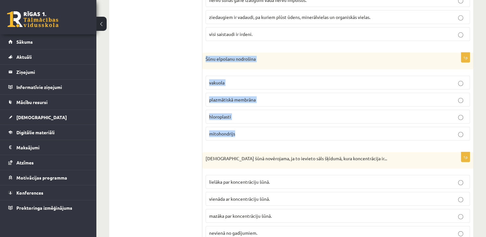
drag, startPoint x: 205, startPoint y: 48, endPoint x: 280, endPoint y: 127, distance: 109.6
click at [280, 127] on div "1p Šūnu elpošanu nodrošina [GEOGRAPHIC_DATA] plazmātiskā membrāna hloroplasti m…" at bounding box center [337, 99] width 271 height 93
click at [260, 130] on p "mitohondrijs" at bounding box center [337, 133] width 257 height 7
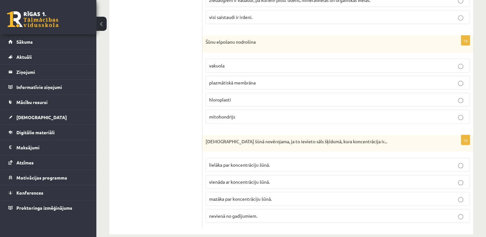
scroll to position [1914, 0]
click at [242, 196] on span "mazāka par koncentrāciju šūnā." at bounding box center [240, 199] width 63 height 6
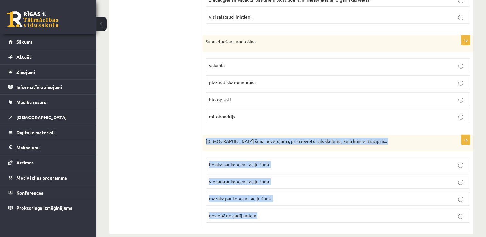
drag, startPoint x: 224, startPoint y: 130, endPoint x: 315, endPoint y: 210, distance: 120.7
click at [315, 210] on div "1p Deplazmolīze šūnā novērojama, ja to ievieto sāls šķīdumā, kura koncentrācija…" at bounding box center [337, 181] width 271 height 93
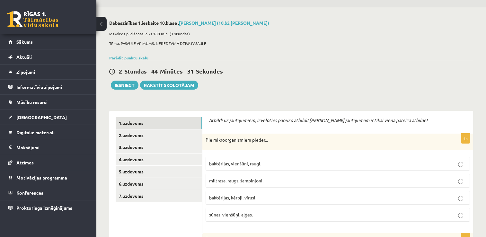
scroll to position [0, 0]
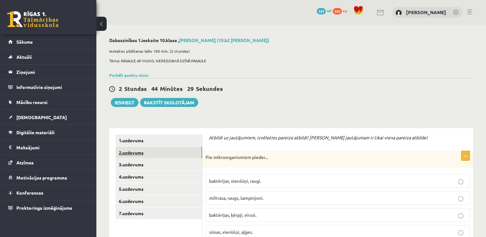
click at [135, 153] on link "2.uzdevums" at bounding box center [159, 153] width 86 height 12
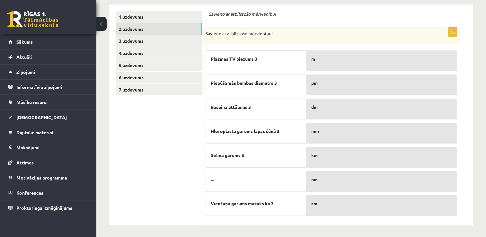
scroll to position [124, 0]
drag, startPoint x: 254, startPoint y: 57, endPoint x: 289, endPoint y: 68, distance: 36.8
click at [289, 68] on div "Plazmas TV biezums 3" at bounding box center [256, 60] width 101 height 21
click at [168, 153] on ul "1.uzdevums 2.uzdevums 3.uzdevums 4.uzdevums 5.uzdevums 6.uzdevums 7.uzdevums" at bounding box center [159, 114] width 87 height 208
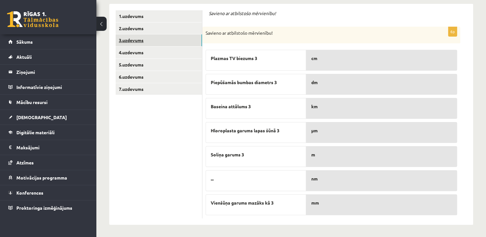
click at [140, 38] on link "3.uzdevums" at bounding box center [159, 40] width 86 height 12
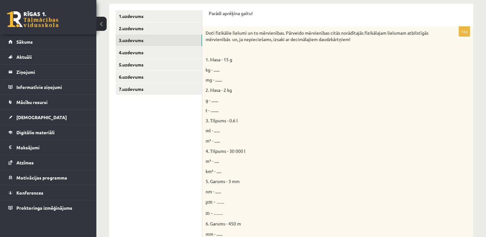
scroll to position [0, 0]
drag, startPoint x: 205, startPoint y: 59, endPoint x: 233, endPoint y: 78, distance: 33.4
click at [233, 78] on div "Doti fizikālie lielumi un to mērvienības. Pārveido mērvienības citās norādītajā…" at bounding box center [337, 176] width 271 height 299
click at [252, 98] on p "g - ......." at bounding box center [322, 100] width 232 height 6
click at [218, 68] on span "kg - ......" at bounding box center [213, 70] width 14 height 6
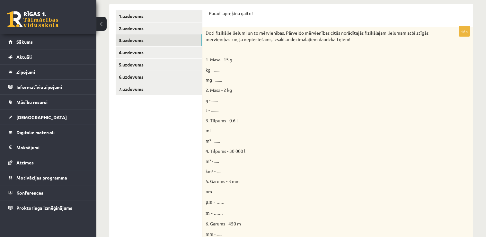
click at [213, 69] on span "kg - ......" at bounding box center [213, 70] width 14 height 6
drag, startPoint x: 205, startPoint y: 58, endPoint x: 227, endPoint y: 81, distance: 31.8
click at [227, 81] on div "Doti fizikālie lielumi un to mērvienības. Pārveido mērvienības citās norādītajā…" at bounding box center [337, 176] width 271 height 299
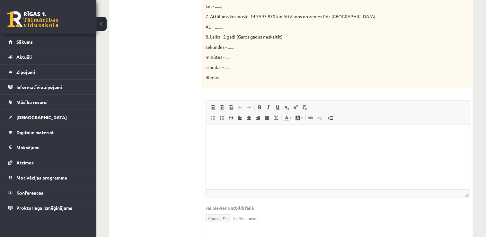
scroll to position [378, 0]
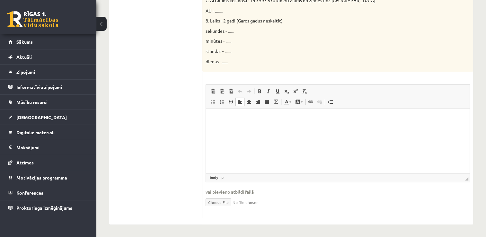
drag, startPoint x: 221, startPoint y: 122, endPoint x: 215, endPoint y: 120, distance: 6.4
click at [215, 120] on p "Editor, wiswyg-editor-user-answer-47024853634760" at bounding box center [337, 118] width 251 height 7
click at [225, 125] on span "Paste" at bounding box center [233, 125] width 20 height 9
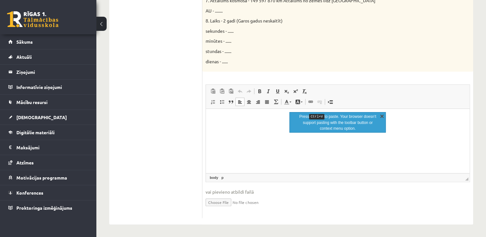
click at [382, 115] on link "X" at bounding box center [382, 116] width 6 height 6
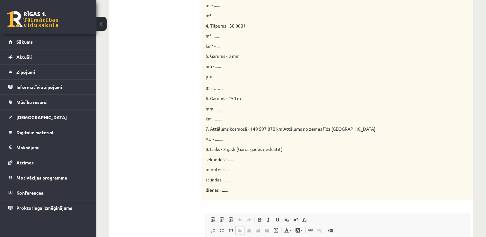
scroll to position [121, 0]
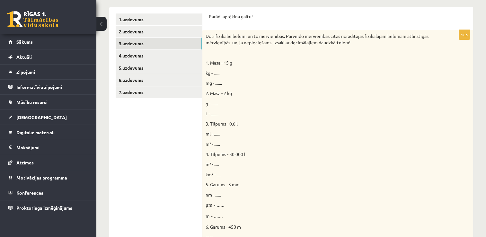
click at [270, 133] on p "ml - ......" at bounding box center [322, 134] width 232 height 6
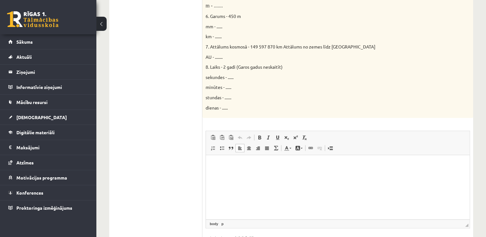
scroll to position [378, 0]
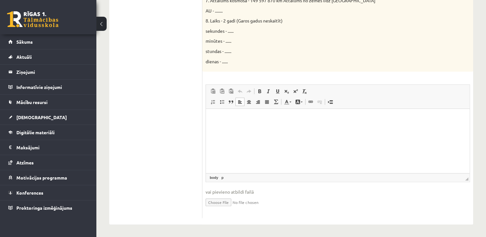
click at [219, 123] on html at bounding box center [338, 119] width 264 height 20
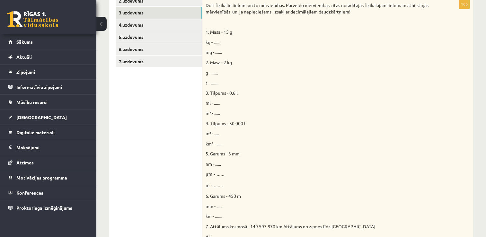
scroll to position [153, 0]
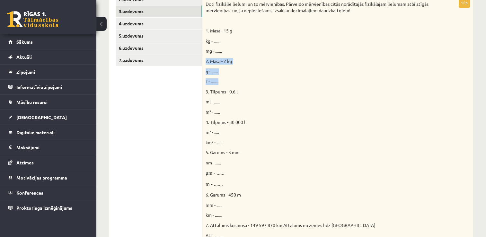
drag, startPoint x: 205, startPoint y: 60, endPoint x: 227, endPoint y: 84, distance: 32.4
click at [227, 84] on div "Doti fizikālie lielumi un to mērvienības. Pārveido mērvienības citās norādītajā…" at bounding box center [337, 147] width 271 height 299
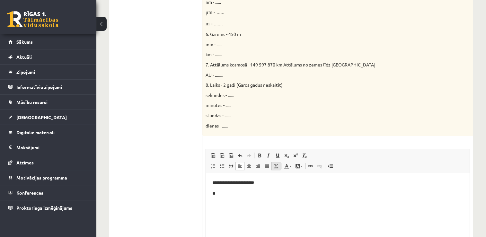
scroll to position [346, 0]
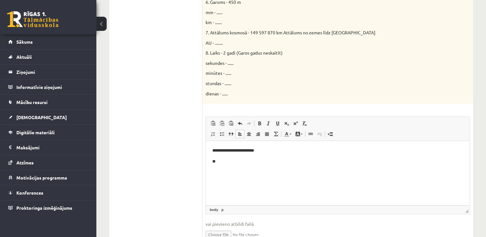
click at [223, 162] on p "**" at bounding box center [337, 161] width 251 height 7
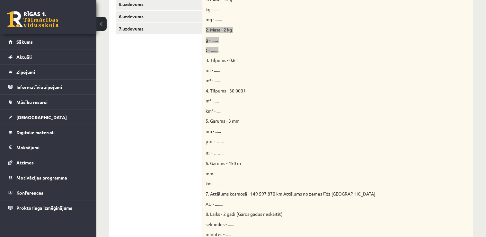
scroll to position [185, 0]
drag, startPoint x: 205, startPoint y: 57, endPoint x: 226, endPoint y: 79, distance: 30.5
click at [226, 79] on div "Doti fizikālie lielumi un to mērvienības. Pārveido mērvienības citās norādītajā…" at bounding box center [337, 115] width 271 height 299
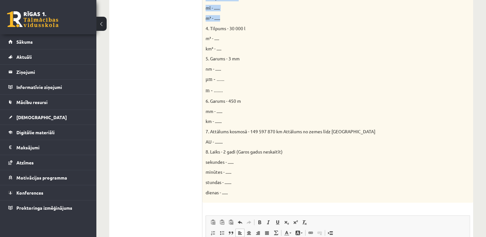
scroll to position [378, 0]
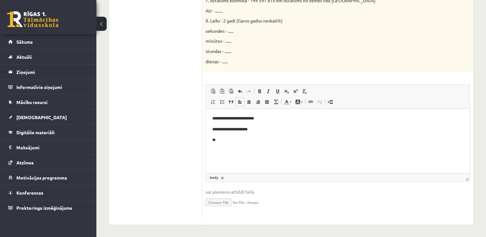
click at [227, 140] on p "**" at bounding box center [337, 140] width 251 height 7
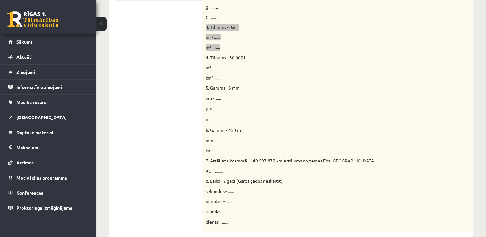
scroll to position [218, 0]
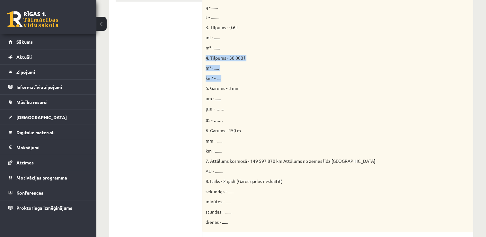
drag, startPoint x: 206, startPoint y: 57, endPoint x: 234, endPoint y: 74, distance: 32.9
click at [234, 74] on div "Doti fizikālie lielumi un to mērvienības. Pārveido mērvienības citās norādītajā…" at bounding box center [337, 82] width 271 height 299
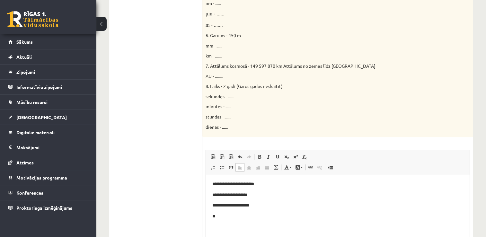
scroll to position [346, 0]
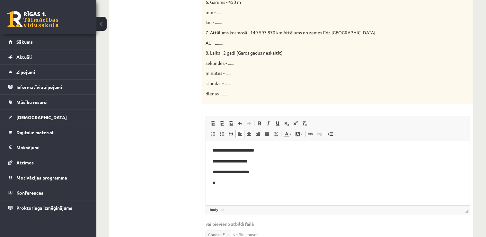
click at [223, 185] on p "**" at bounding box center [337, 183] width 251 height 7
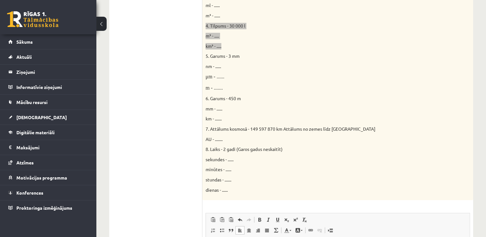
scroll to position [294, 0]
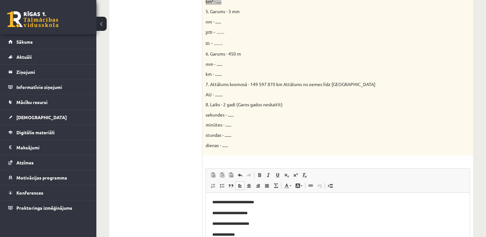
click at [232, 235] on p "**********" at bounding box center [337, 235] width 251 height 7
click at [244, 234] on p "**********" at bounding box center [337, 235] width 251 height 7
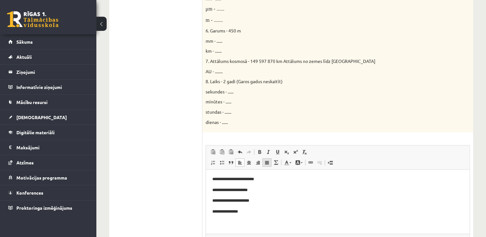
scroll to position [378, 0]
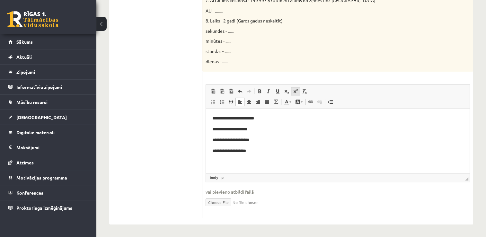
click at [294, 91] on span at bounding box center [295, 91] width 5 height 5
click at [260, 153] on p "**********" at bounding box center [337, 151] width 251 height 7
click at [296, 91] on span at bounding box center [295, 91] width 5 height 5
click at [296, 92] on span at bounding box center [295, 91] width 5 height 5
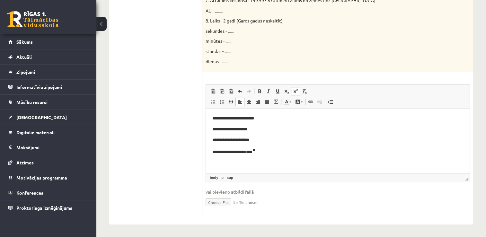
click at [294, 91] on span at bounding box center [295, 91] width 5 height 5
click at [295, 89] on span at bounding box center [295, 91] width 5 height 5
click at [238, 141] on p "**********" at bounding box center [337, 140] width 251 height 7
click at [240, 140] on p "**********" at bounding box center [337, 140] width 251 height 7
click at [293, 90] on span at bounding box center [295, 91] width 5 height 5
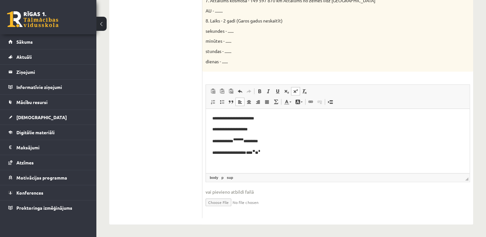
click at [277, 154] on p "**********" at bounding box center [337, 151] width 251 height 7
click at [221, 152] on p "**********" at bounding box center [337, 151] width 251 height 7
click at [223, 153] on p "**********" at bounding box center [337, 151] width 251 height 7
click at [223, 152] on p "**********" at bounding box center [337, 151] width 251 height 7
click at [294, 93] on span at bounding box center [295, 91] width 5 height 5
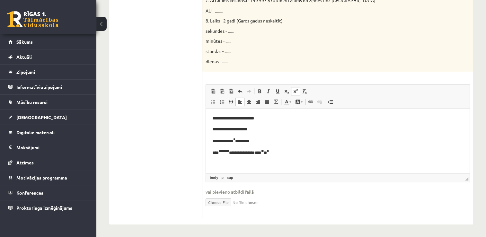
click at [284, 155] on p "**********" at bounding box center [337, 151] width 251 height 7
click at [241, 153] on p "**********" at bounding box center [335, 151] width 246 height 7
click at [295, 89] on span at bounding box center [295, 91] width 5 height 5
click at [276, 154] on p "**** * ******** ******** ***** **** ** ** *" at bounding box center [335, 151] width 246 height 7
click at [228, 161] on p "**" at bounding box center [337, 164] width 251 height 8
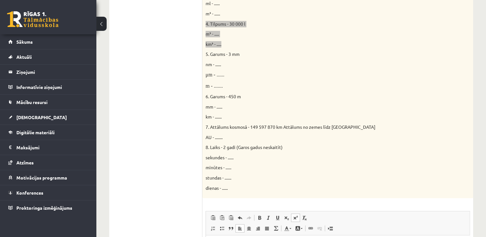
scroll to position [250, 0]
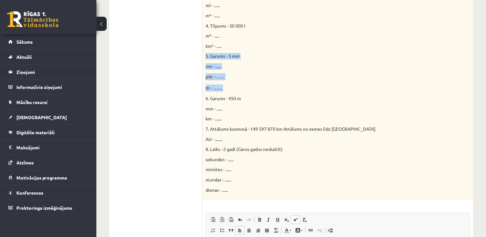
drag, startPoint x: 205, startPoint y: 54, endPoint x: 237, endPoint y: 87, distance: 45.7
click at [237, 87] on div "Doti fizikālie lielumi un to mērvienības. Pārveido mērvienības citās norādītajā…" at bounding box center [337, 50] width 271 height 299
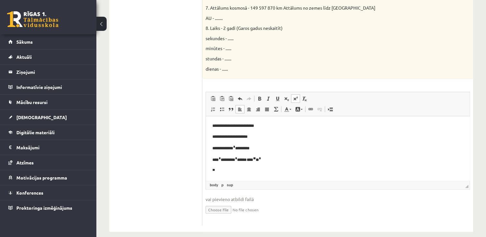
scroll to position [378, 0]
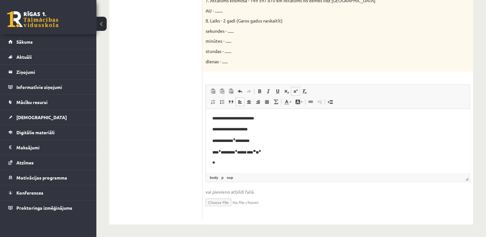
click at [220, 164] on p "**" at bounding box center [337, 164] width 251 height 8
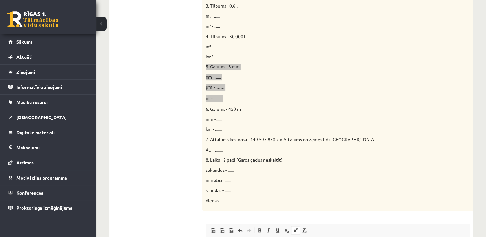
scroll to position [218, 0]
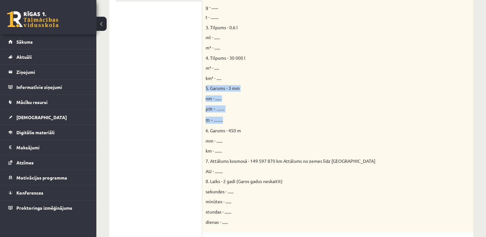
click at [240, 120] on p "m - ......." at bounding box center [322, 120] width 232 height 7
drag, startPoint x: 211, startPoint y: 109, endPoint x: 206, endPoint y: 110, distance: 5.6
click at [206, 110] on font "μm - ......" at bounding box center [215, 108] width 19 height 5
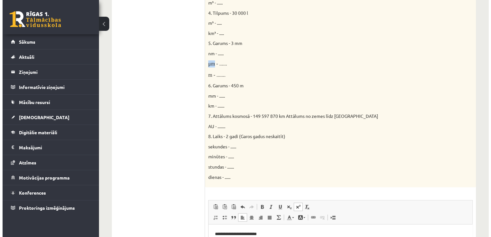
scroll to position [378, 0]
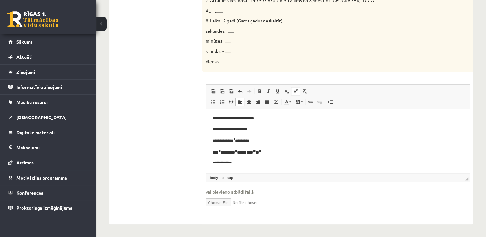
click at [245, 163] on p "**********" at bounding box center [337, 164] width 251 height 8
click at [257, 169] on span "Paste" at bounding box center [262, 167] width 20 height 9
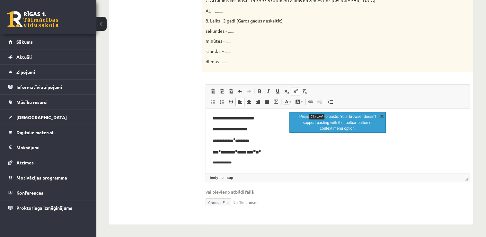
click at [381, 114] on link "X" at bounding box center [382, 116] width 6 height 6
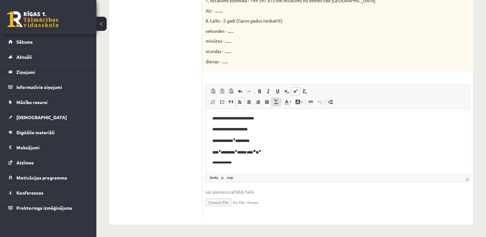
click at [276, 103] on span at bounding box center [275, 101] width 5 height 5
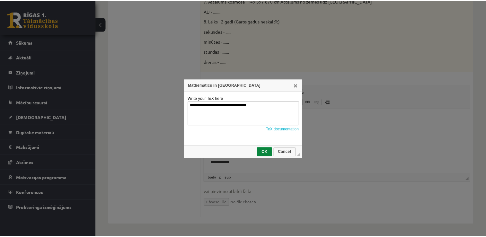
scroll to position [0, 0]
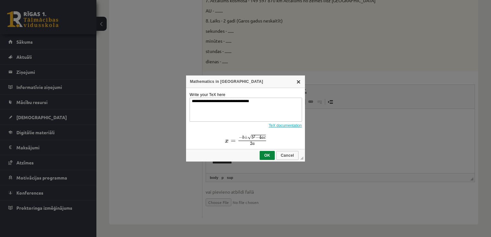
click at [298, 82] on link "X" at bounding box center [298, 81] width 5 height 5
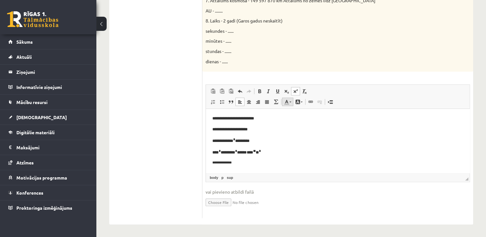
click at [290, 102] on span at bounding box center [291, 102] width 2 height 1
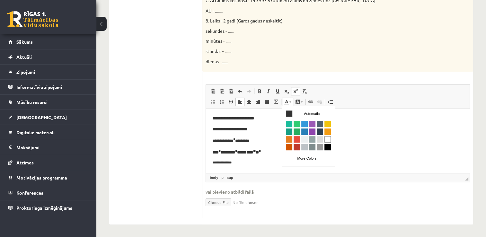
click at [290, 102] on span at bounding box center [291, 102] width 2 height 1
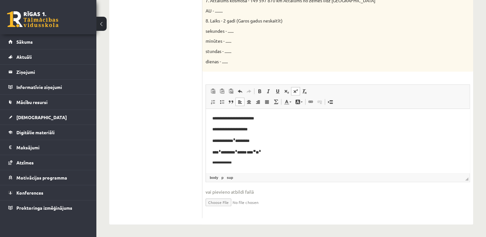
click at [296, 90] on span at bounding box center [295, 91] width 5 height 5
drag, startPoint x: 240, startPoint y: 161, endPoint x: 211, endPoint y: 166, distance: 29.2
click at [211, 166] on html "**********" at bounding box center [338, 141] width 264 height 65
click at [294, 92] on span at bounding box center [295, 91] width 5 height 5
click at [255, 165] on p "**********" at bounding box center [335, 163] width 246 height 7
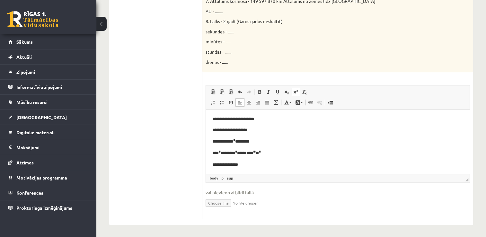
scroll to position [378, 0]
drag, startPoint x: 254, startPoint y: 163, endPoint x: 247, endPoint y: 164, distance: 6.2
click at [247, 164] on p "**********" at bounding box center [335, 163] width 246 height 7
click at [294, 90] on span at bounding box center [295, 91] width 5 height 5
click at [255, 164] on p "**********" at bounding box center [335, 163] width 246 height 7
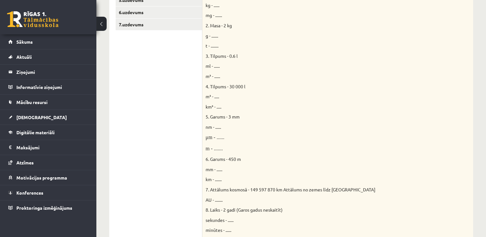
scroll to position [185, 0]
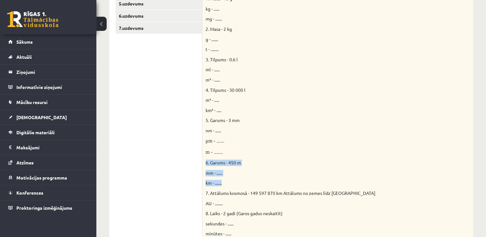
drag, startPoint x: 203, startPoint y: 162, endPoint x: 233, endPoint y: 181, distance: 35.5
click at [233, 181] on div "Doti fizikālie lielumi un to mērvienības. Pārveido mērvienības citās norādītajā…" at bounding box center [337, 115] width 271 height 299
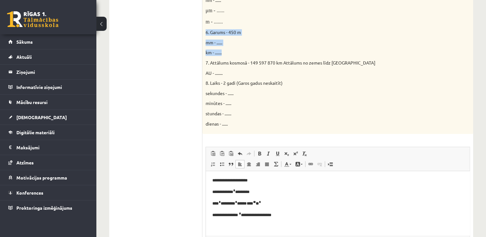
scroll to position [378, 0]
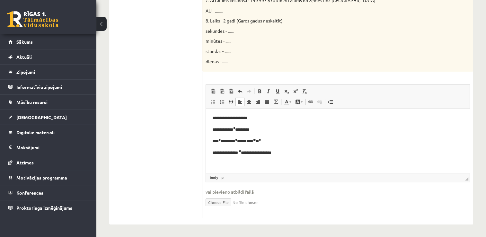
click at [218, 162] on p "Editor, wiswyg-editor-user-answer-47024853634760" at bounding box center [337, 163] width 251 height 7
click at [229, 151] on p "**********" at bounding box center [335, 152] width 246 height 7
click at [237, 153] on p "**********" at bounding box center [335, 152] width 246 height 7
click at [250, 164] on p "**********" at bounding box center [335, 163] width 246 height 7
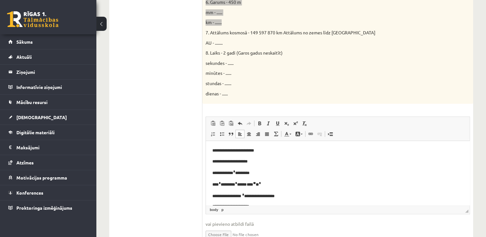
scroll to position [314, 0]
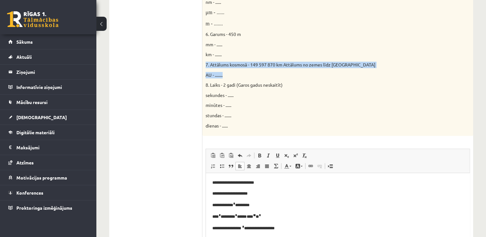
drag, startPoint x: 204, startPoint y: 62, endPoint x: 234, endPoint y: 74, distance: 31.9
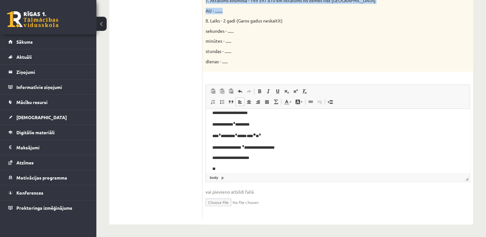
scroll to position [22, 0]
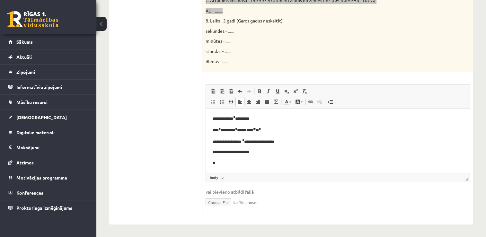
click at [228, 165] on p "**" at bounding box center [335, 163] width 246 height 7
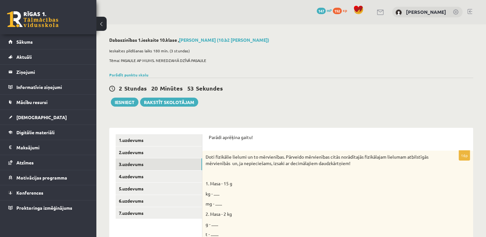
scroll to position [0, 0]
click at [138, 177] on link "4.uzdevums" at bounding box center [159, 177] width 86 height 12
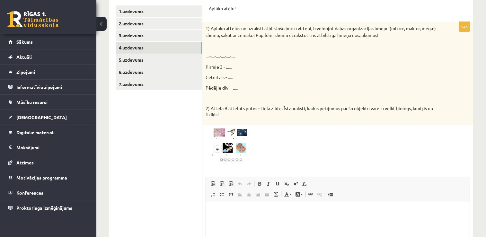
scroll to position [129, 0]
click at [219, 132] on img at bounding box center [230, 147] width 48 height 36
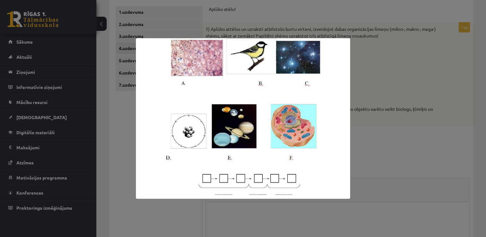
click at [372, 90] on div at bounding box center [243, 118] width 486 height 237
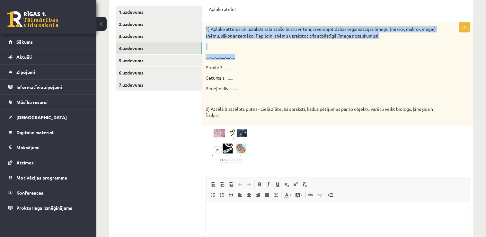
drag, startPoint x: 204, startPoint y: 26, endPoint x: 309, endPoint y: 55, distance: 108.9
click at [309, 55] on div "1) Aplūko attēlus un uzraksti atbilstošo burtu virteni, izveidojot dabas organi…" at bounding box center [337, 73] width 271 height 103
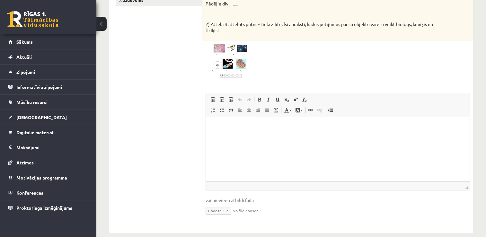
scroll to position [222, 0]
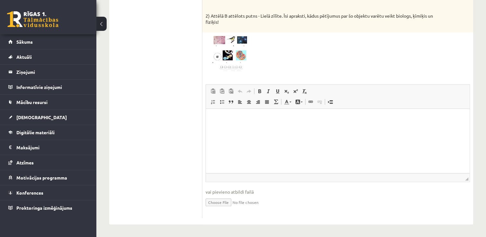
click at [219, 123] on html at bounding box center [338, 119] width 264 height 20
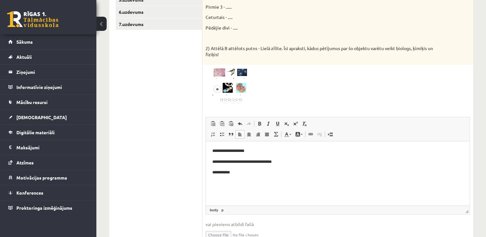
scroll to position [190, 0]
click at [280, 162] on p "**********" at bounding box center [337, 161] width 251 height 7
click at [245, 162] on p "**********" at bounding box center [337, 161] width 251 height 7
click at [271, 162] on p "**********" at bounding box center [337, 161] width 251 height 7
click at [300, 160] on p "**********" at bounding box center [337, 161] width 251 height 7
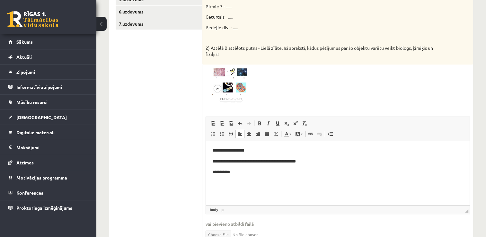
click at [240, 175] on p "**********" at bounding box center [337, 172] width 251 height 7
click at [238, 79] on img at bounding box center [230, 86] width 48 height 36
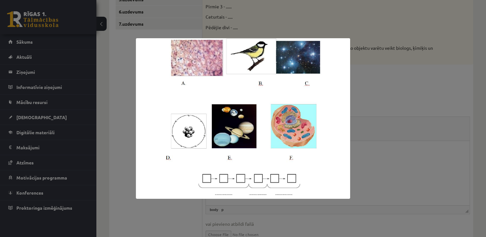
click at [360, 152] on div at bounding box center [243, 118] width 486 height 237
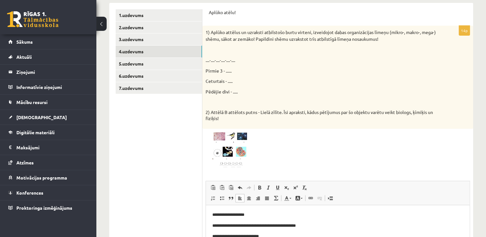
scroll to position [157, 0]
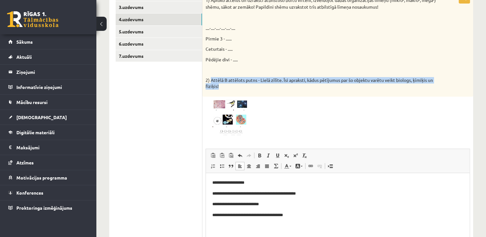
drag, startPoint x: 244, startPoint y: 79, endPoint x: 450, endPoint y: 87, distance: 206.5
click at [451, 87] on div "1) Aplūko attēlus un uzraksti atbilstošo burtu virteni, izveidojot dabas organi…" at bounding box center [337, 45] width 271 height 103
click at [348, 87] on p "2) Attēlā B attēlots putns - Lielā zīlīte. Īsi apraksti, kādus pētījumus par šo…" at bounding box center [322, 83] width 232 height 13
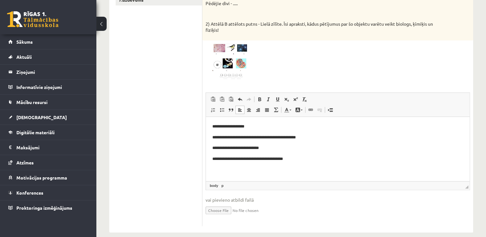
scroll to position [222, 0]
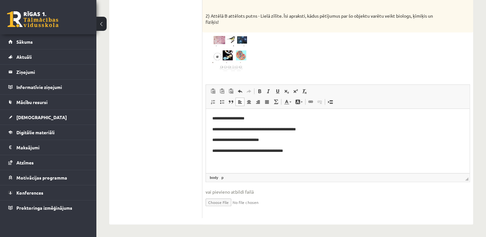
click at [312, 151] on p "**********" at bounding box center [337, 151] width 251 height 7
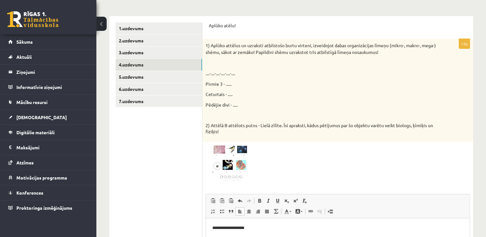
scroll to position [190, 0]
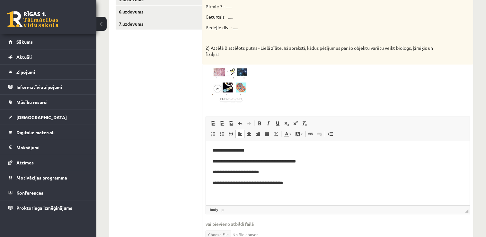
click at [209, 148] on html "**********" at bounding box center [338, 172] width 264 height 63
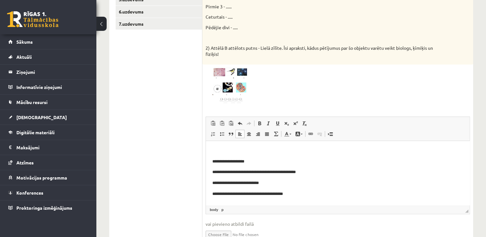
click at [211, 148] on html "**********" at bounding box center [338, 178] width 264 height 74
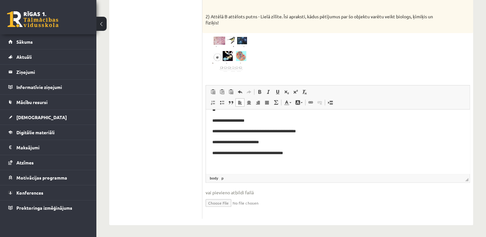
scroll to position [222, 0]
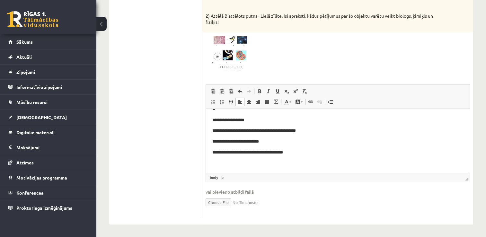
click at [299, 155] on p "**********" at bounding box center [335, 152] width 246 height 7
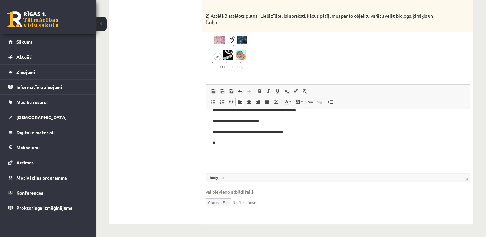
scroll to position [31, 0]
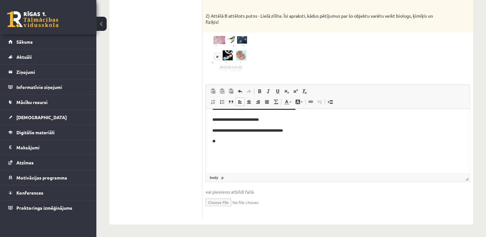
click at [234, 141] on p "**" at bounding box center [335, 141] width 246 height 7
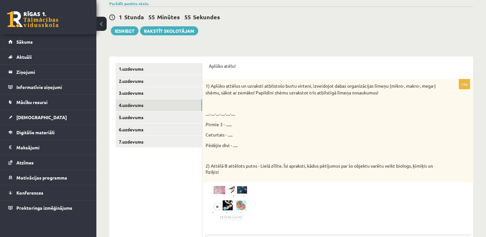
scroll to position [61, 0]
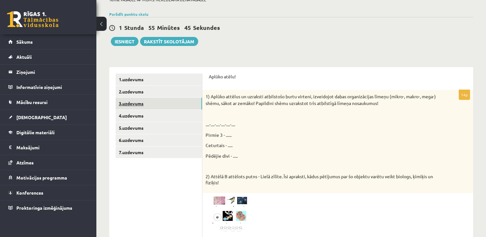
click at [138, 102] on link "3.uzdevums" at bounding box center [159, 104] width 86 height 12
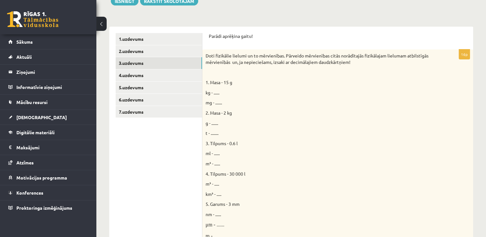
scroll to position [96, 0]
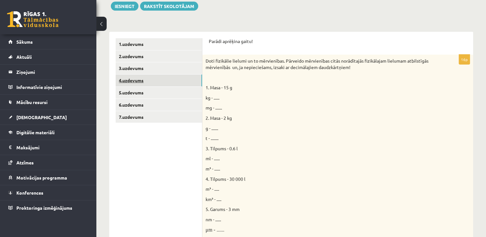
click at [145, 80] on link "4.uzdevums" at bounding box center [159, 81] width 86 height 12
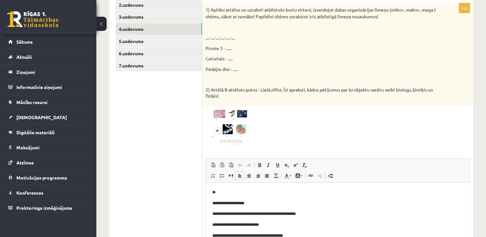
scroll to position [125, 0]
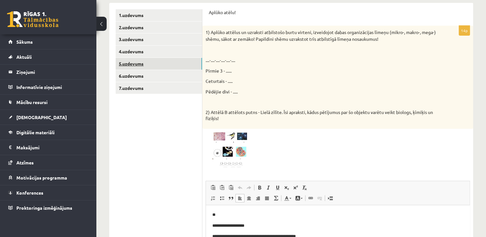
click at [136, 63] on link "5.uzdevums" at bounding box center [159, 64] width 86 height 12
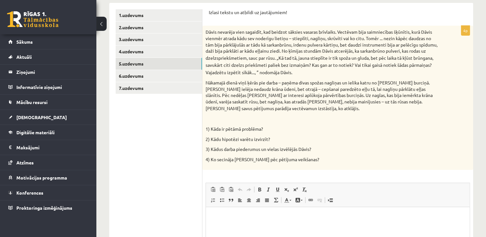
scroll to position [0, 0]
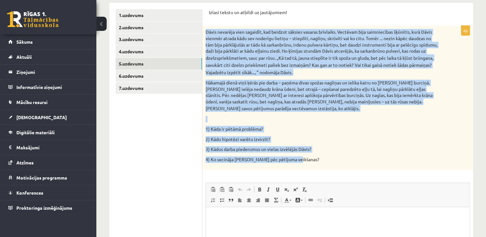
drag, startPoint x: 204, startPoint y: 31, endPoint x: 306, endPoint y: 157, distance: 162.5
click at [306, 157] on div "Dāvis nevarēja vien sagaidīt, kad beidzot sāksies vasaras brīvlaiks. Vectēvam b…" at bounding box center [337, 98] width 271 height 144
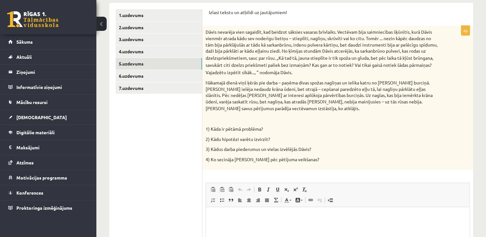
click at [148, 147] on ul "1.uzdevums 2.uzdevums 3.uzdevums 4.uzdevums 5.uzdevums 6.uzdevums 7.uzdevums" at bounding box center [159, 162] width 87 height 307
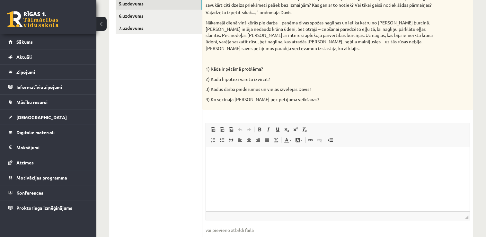
scroll to position [190, 0]
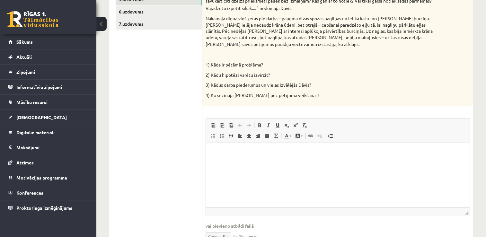
click at [219, 154] on p "Editor, wiswyg-editor-user-answer-47024845758000" at bounding box center [337, 152] width 251 height 7
click at [233, 155] on p "**" at bounding box center [337, 152] width 251 height 7
click at [160, 39] on ul "1.uzdevums 2.uzdevums 3.uzdevums 4.uzdevums 5.uzdevums 6.uzdevums 7.uzdevums" at bounding box center [159, 98] width 87 height 307
click at [299, 154] on p "**********" at bounding box center [337, 152] width 251 height 7
click at [388, 123] on span "Paste Keyboard shortcut Ctrl+V Paste as plain text Keyboard shortcut Ctrl+Shift…" at bounding box center [338, 126] width 259 height 11
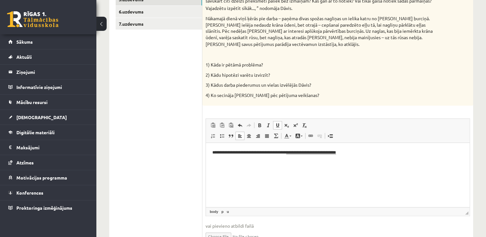
click at [388, 123] on span "Paste Keyboard shortcut Ctrl+V Paste as plain text Keyboard shortcut Ctrl+Shift…" at bounding box center [338, 126] width 259 height 11
click at [246, 152] on p "**********" at bounding box center [337, 152] width 251 height 7
click at [368, 156] on p "**********" at bounding box center [337, 152] width 251 height 7
click at [362, 154] on p "**********" at bounding box center [337, 152] width 251 height 7
click at [214, 160] on body "**********" at bounding box center [337, 157] width 251 height 17
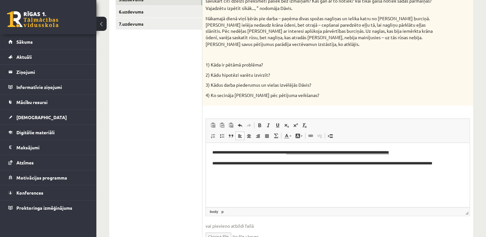
click at [384, 162] on p "**********" at bounding box center [337, 166] width 251 height 13
click at [435, 164] on p "**********" at bounding box center [337, 166] width 251 height 13
click at [247, 173] on p "**********" at bounding box center [337, 166] width 251 height 13
click at [255, 170] on p "**********" at bounding box center [337, 166] width 251 height 13
click at [301, 177] on html "**********" at bounding box center [338, 161] width 264 height 37
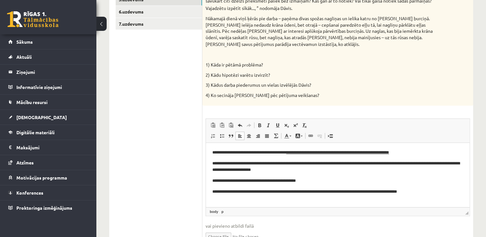
click at [361, 192] on p "**********" at bounding box center [337, 191] width 251 height 7
click at [216, 202] on p "**********" at bounding box center [335, 202] width 246 height 7
click at [287, 198] on body "**********" at bounding box center [337, 177] width 251 height 57
click at [221, 202] on p "**********" at bounding box center [335, 202] width 246 height 7
click at [291, 203] on p "**********" at bounding box center [335, 202] width 246 height 7
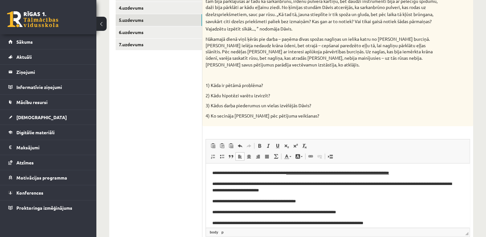
scroll to position [168, 0]
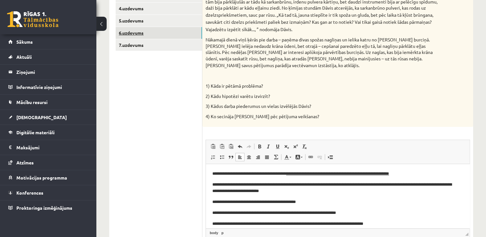
click at [137, 29] on link "6.uzdevums" at bounding box center [159, 33] width 86 height 12
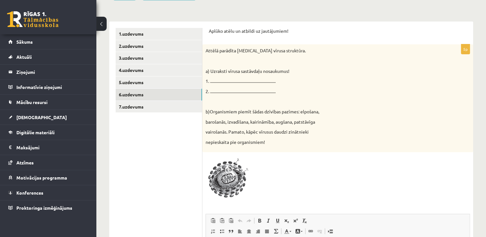
scroll to position [104, 0]
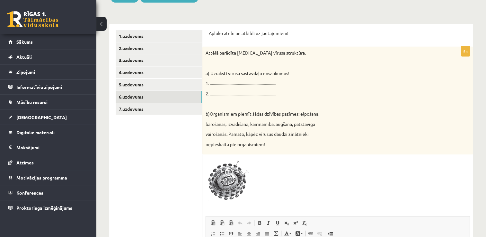
click at [229, 170] on span at bounding box center [230, 173] width 10 height 10
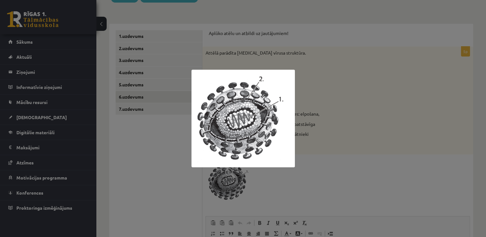
click at [307, 151] on div at bounding box center [243, 118] width 486 height 237
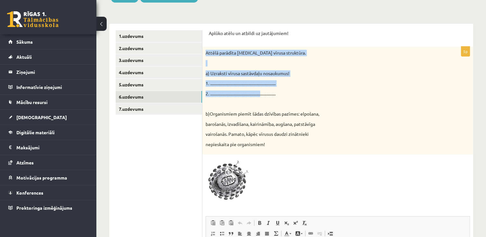
drag, startPoint x: 210, startPoint y: 52, endPoint x: 267, endPoint y: 94, distance: 71.0
click at [267, 94] on div "Attēlā parādīta [MEDICAL_DATA] vīrusa struktūra. a) Uzraksti vīrusa sastāvdaļu …" at bounding box center [337, 101] width 271 height 108
drag, startPoint x: 315, startPoint y: 76, endPoint x: 309, endPoint y: 56, distance: 20.9
click at [309, 56] on div "Attēlā parādīta [MEDICAL_DATA] vīrusa struktūra. a) Uzraksti vīrusa sastāvdaļu …" at bounding box center [337, 101] width 271 height 108
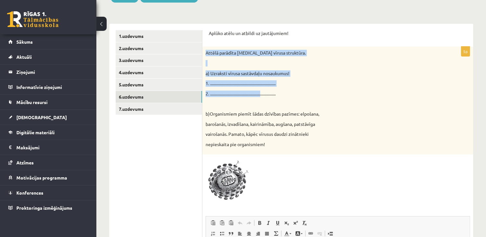
drag, startPoint x: 309, startPoint y: 56, endPoint x: 318, endPoint y: 83, distance: 29.0
click at [318, 83] on p "1. ...................................................................." at bounding box center [322, 83] width 232 height 6
click at [290, 67] on div "Attēlā parādīta [MEDICAL_DATA] vīrusa struktūra. a) Uzraksti vīrusa sastāvdaļu …" at bounding box center [337, 101] width 271 height 108
drag, startPoint x: 206, startPoint y: 49, endPoint x: 288, endPoint y: 88, distance: 90.0
click at [288, 88] on div "Attēlā parādīta [MEDICAL_DATA] vīrusa struktūra. a) Uzraksti vīrusa sastāvdaļu …" at bounding box center [337, 101] width 271 height 108
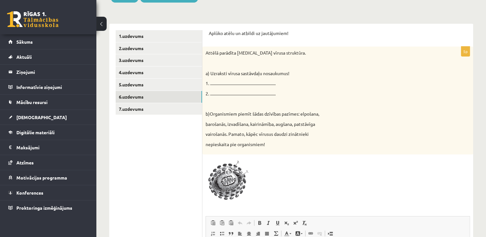
click at [332, 141] on p "nepieskaita pie organismiem!" at bounding box center [322, 144] width 232 height 6
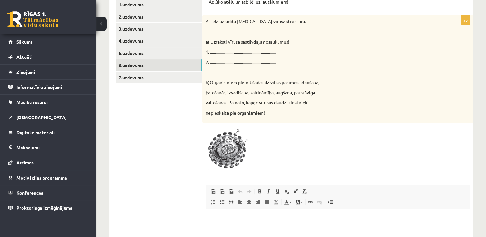
scroll to position [137, 0]
click at [226, 138] on span at bounding box center [230, 141] width 10 height 10
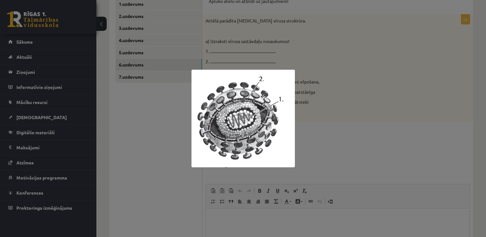
click at [154, 135] on div at bounding box center [243, 118] width 486 height 237
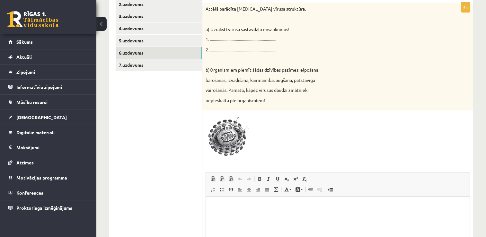
scroll to position [169, 0]
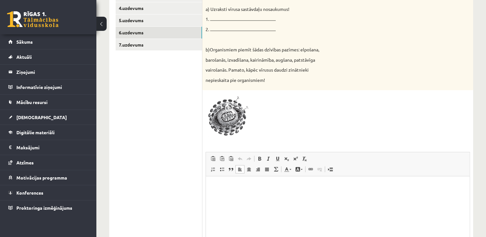
click at [220, 186] on p "Editor, wiswyg-editor-user-answer-47025002311700" at bounding box center [337, 186] width 251 height 7
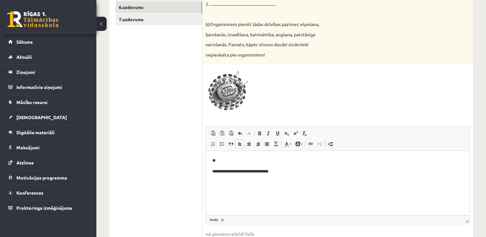
scroll to position [201, 0]
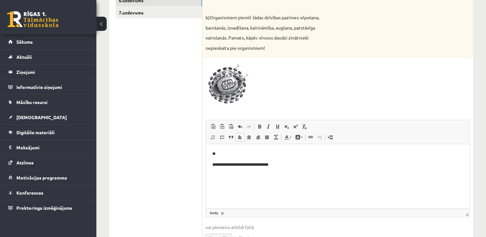
click at [289, 166] on p "**********" at bounding box center [337, 165] width 251 height 7
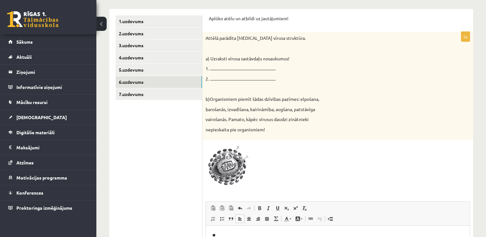
scroll to position [116, 0]
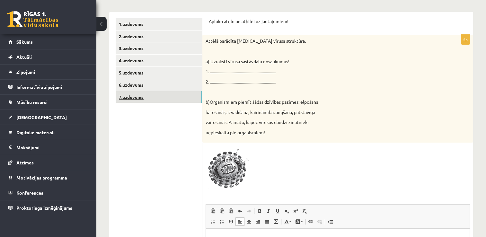
click at [139, 98] on link "7.uzdevums" at bounding box center [159, 97] width 86 height 12
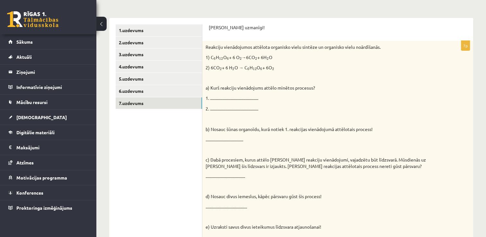
scroll to position [108, 0]
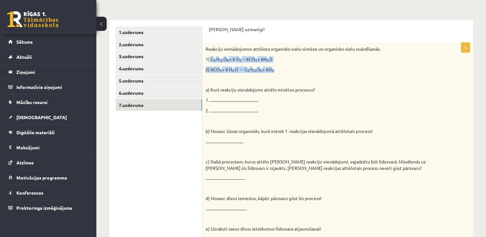
drag, startPoint x: 210, startPoint y: 58, endPoint x: 282, endPoint y: 63, distance: 72.8
click at [282, 63] on div "Reakciju vienādojumos attēlota organisko vielu sintēze un organisko vielu noārd…" at bounding box center [337, 141] width 271 height 196
click at [283, 63] on div "Reakciju vienādojumos attēlota organisko vielu sintēze un organisko vielu noārd…" at bounding box center [337, 141] width 271 height 196
click at [287, 69] on p "2) 6CO 2 2 + 6 H 2 2 O → C 6 6 H 12 12 O 6 6 + 6O 2 2" at bounding box center [322, 70] width 232 height 6
drag, startPoint x: 211, startPoint y: 58, endPoint x: 275, endPoint y: 58, distance: 64.3
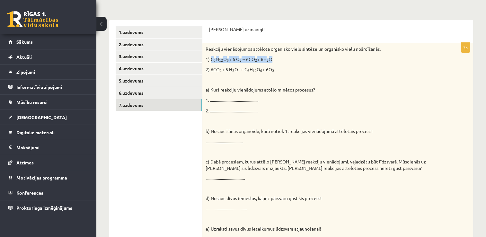
click at [275, 58] on p "1) C 6 6 H 12 12 O 6 6 + 6 O 2 2 →6CO 2 2 + 6H 2 2 O" at bounding box center [322, 59] width 232 height 6
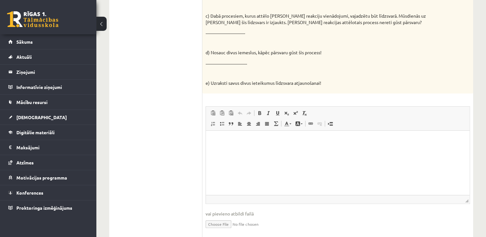
scroll to position [276, 0]
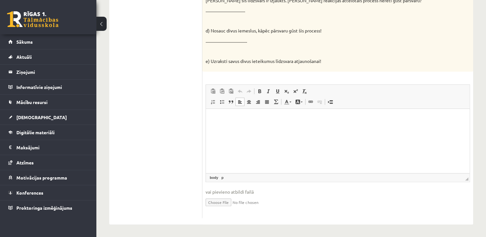
click at [218, 121] on p "Editor, wiswyg-editor-user-answer-47024882983720" at bounding box center [337, 118] width 251 height 7
click at [222, 126] on html "**********" at bounding box center [338, 119] width 264 height 20
click at [282, 121] on html "**********" at bounding box center [338, 119] width 264 height 20
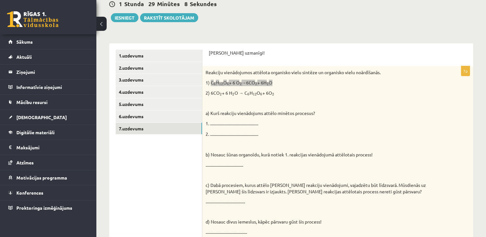
scroll to position [83, 0]
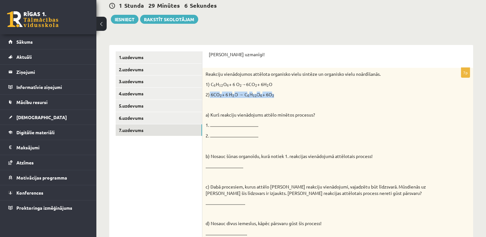
drag, startPoint x: 210, startPoint y: 94, endPoint x: 279, endPoint y: 97, distance: 69.5
click at [279, 97] on p "2) 6CO 2 2 + 6 H 2 2 O → C 6 6 H 12 12 O 6 6 + 6O 2 2" at bounding box center [322, 95] width 232 height 6
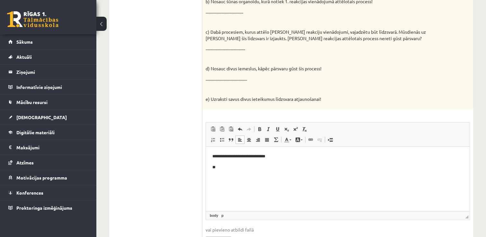
scroll to position [244, 0]
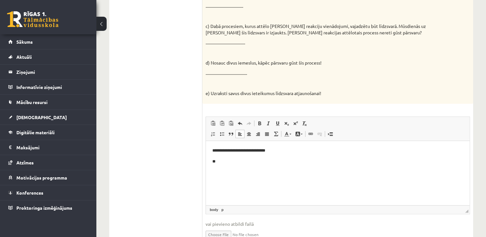
click at [231, 164] on p "**" at bounding box center [337, 161] width 251 height 7
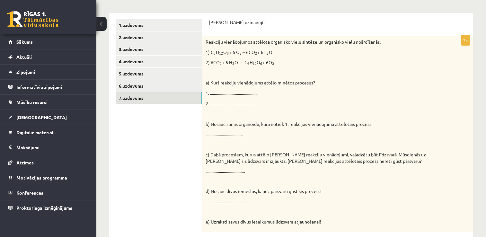
click at [314, 66] on div "Reakciju vienādojumos attēlota organisko vielu sintēze un organisko vielu noārd…" at bounding box center [337, 134] width 271 height 196
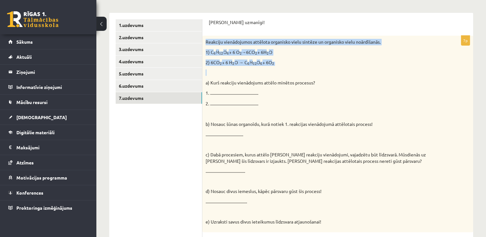
drag, startPoint x: 220, startPoint y: 39, endPoint x: 283, endPoint y: 71, distance: 71.4
click at [283, 71] on div "Reakciju vienādojumos attēlota organisko vielu sintēze un organisko vielu noārd…" at bounding box center [337, 134] width 271 height 196
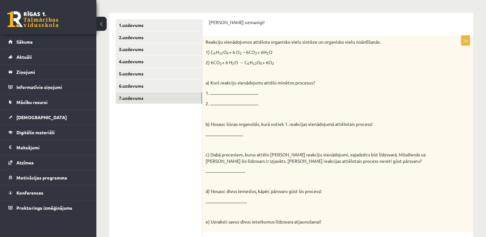
click at [291, 99] on div "Reakciju vienādojumos attēlota organisko vielu sintēze un organisko vielu noārd…" at bounding box center [337, 134] width 271 height 196
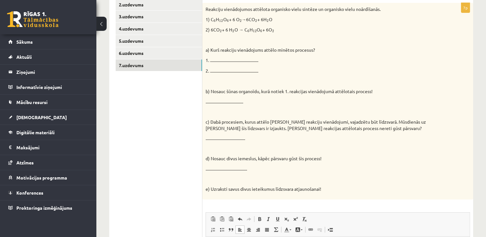
scroll to position [148, 0]
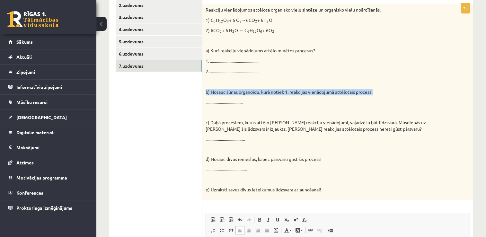
drag, startPoint x: 203, startPoint y: 89, endPoint x: 376, endPoint y: 94, distance: 173.3
click at [376, 94] on div "Reakciju vienādojumos attēlota organisko vielu sintēze un organisko vielu noārd…" at bounding box center [337, 102] width 271 height 196
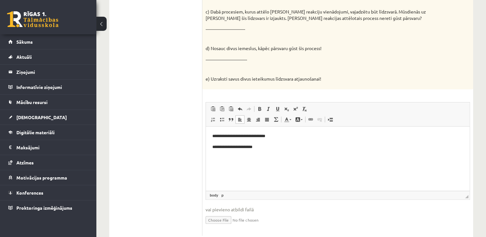
scroll to position [276, 0]
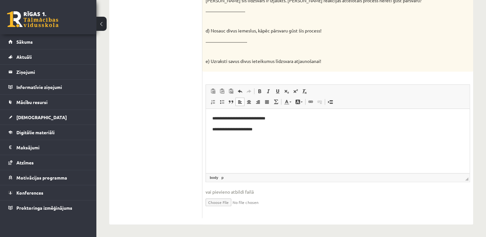
click at [275, 137] on html "**********" at bounding box center [338, 124] width 264 height 30
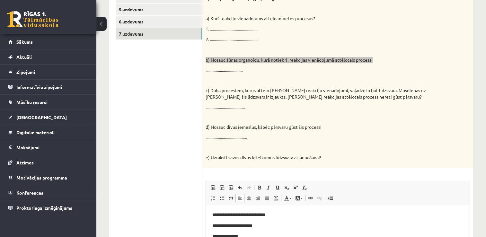
scroll to position [192, 0]
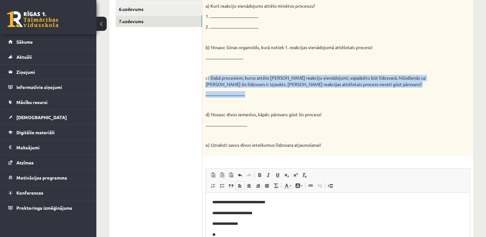
drag, startPoint x: 237, startPoint y: 77, endPoint x: 359, endPoint y: 87, distance: 122.2
click at [359, 87] on div "Reakciju vienādojumos attēlota organisko vielu sintēze un organisko vielu noārd…" at bounding box center [337, 57] width 271 height 196
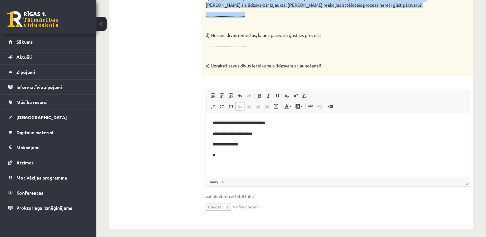
scroll to position [276, 0]
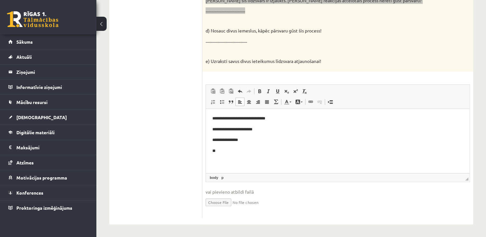
click at [225, 151] on p "**" at bounding box center [337, 151] width 251 height 7
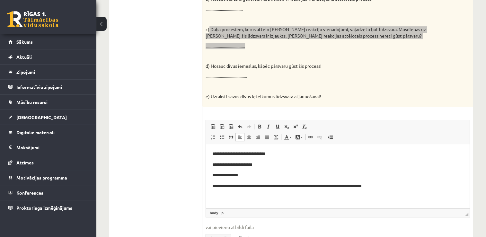
scroll to position [238, 0]
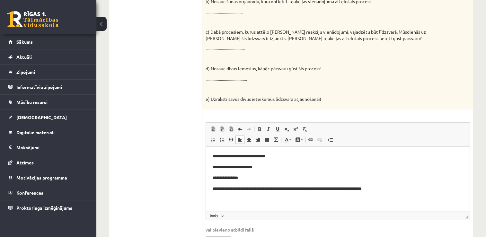
click at [254, 52] on div "Reakciju vienādojumos attēlota organisko vielu sintēze un organisko vielu noārd…" at bounding box center [337, 11] width 271 height 196
click at [392, 190] on p "**********" at bounding box center [337, 188] width 251 height 7
click at [297, 190] on p "**********" at bounding box center [337, 188] width 251 height 7
drag, startPoint x: 396, startPoint y: 189, endPoint x: 296, endPoint y: 190, distance: 99.6
click at [296, 190] on p "**********" at bounding box center [337, 188] width 251 height 7
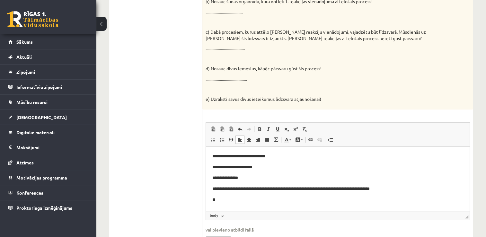
click at [410, 195] on body "**********" at bounding box center [337, 178] width 251 height 50
click at [296, 190] on p "**********" at bounding box center [337, 188] width 251 height 7
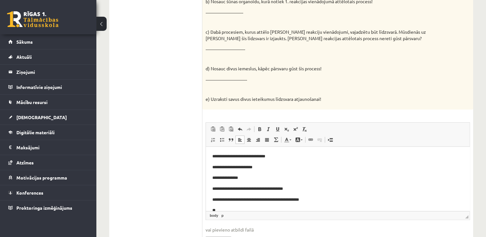
click at [213, 200] on p "**********" at bounding box center [335, 199] width 246 height 7
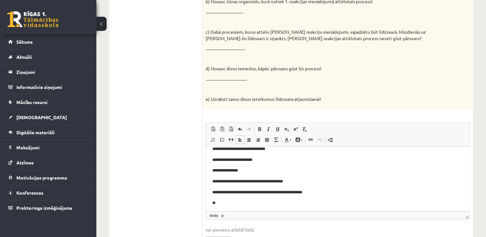
scroll to position [9, 0]
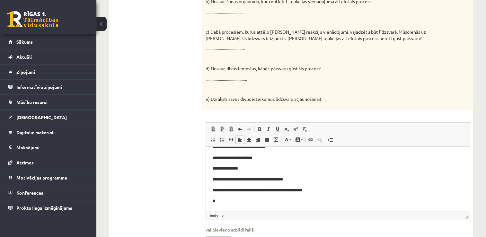
drag, startPoint x: 466, startPoint y: 168, endPoint x: 677, endPoint y: 331, distance: 266.2
click at [226, 206] on html "**********" at bounding box center [338, 174] width 264 height 74
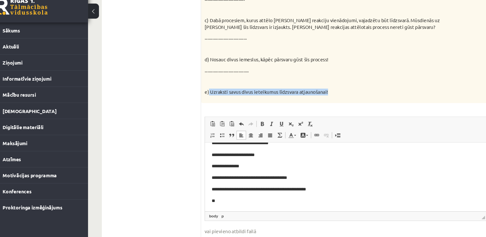
drag, startPoint x: 209, startPoint y: 99, endPoint x: 321, endPoint y: 95, distance: 112.2
click at [321, 95] on div "Reakciju vienādojumos attēlota organisko vielu sintēze un organisko vielu noārd…" at bounding box center [337, 11] width 271 height 196
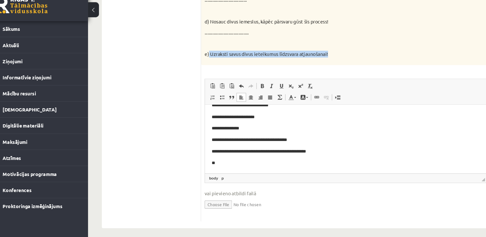
scroll to position [276, 0]
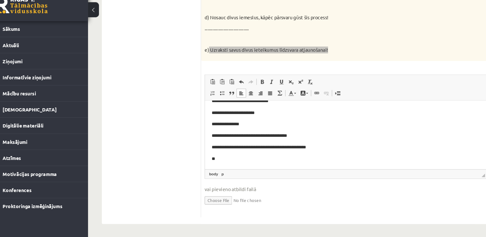
click at [225, 155] on p "**" at bounding box center [334, 154] width 246 height 7
click at [327, 154] on p "**********" at bounding box center [334, 154] width 246 height 7
click at [396, 156] on p "**********" at bounding box center [334, 154] width 246 height 7
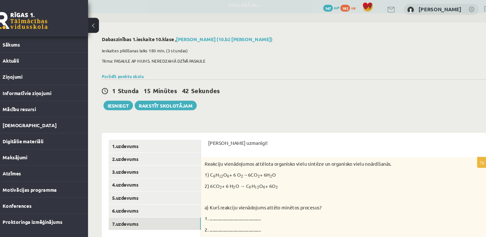
scroll to position [0, 0]
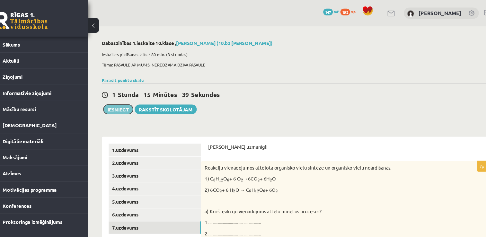
click at [126, 100] on button "Iesniegt" at bounding box center [125, 102] width 28 height 9
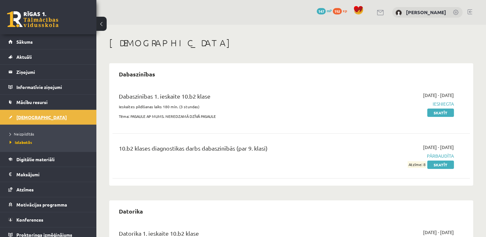
click at [26, 115] on span "[DEMOGRAPHIC_DATA]" at bounding box center [41, 117] width 50 height 6
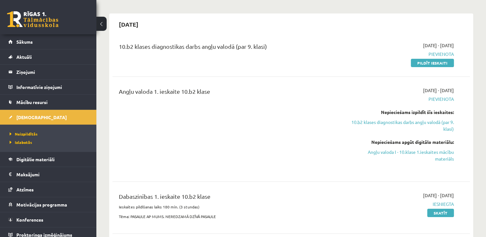
scroll to position [64, 0]
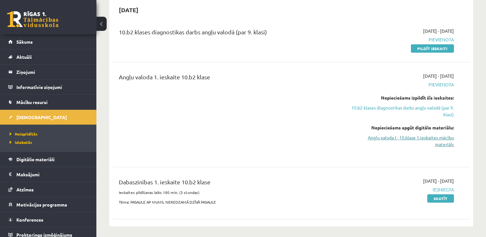
click at [413, 138] on link "Angļu valoda I - 10.klase 1.ieskaites mācību materiāls" at bounding box center [401, 140] width 105 height 13
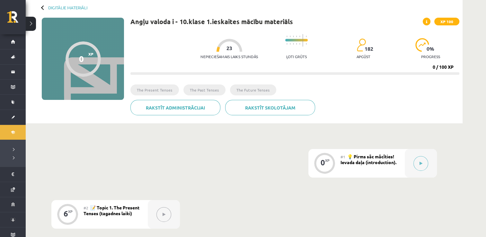
scroll to position [32, 0]
